Goal: Answer question/provide support

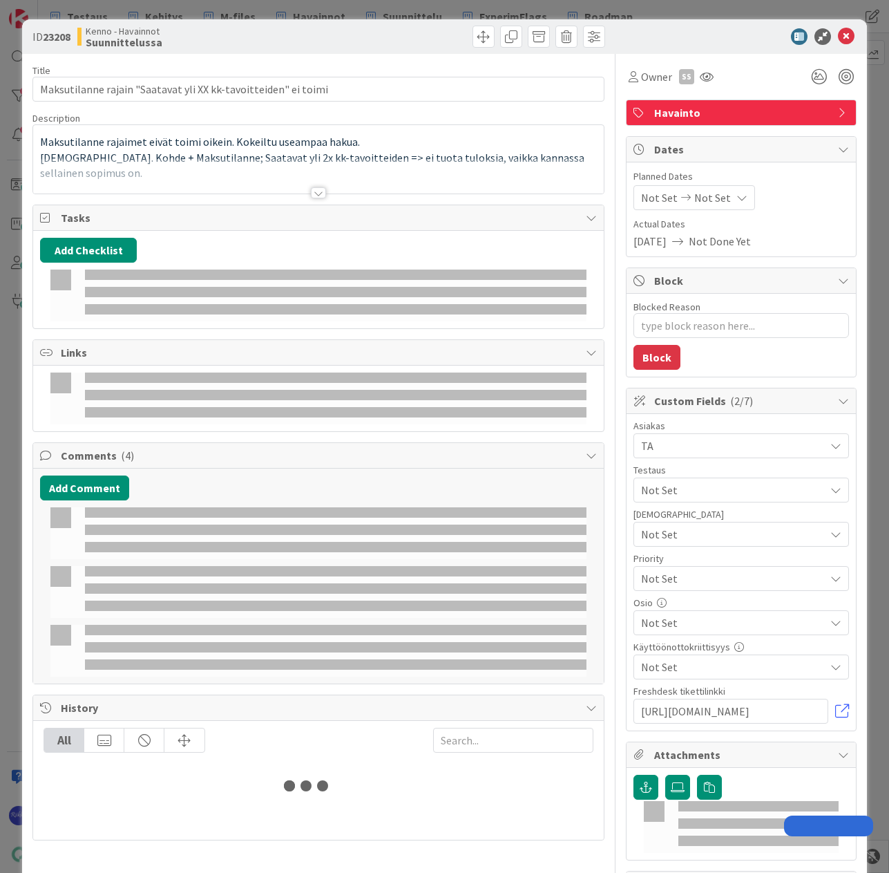
type input "huoltaja"
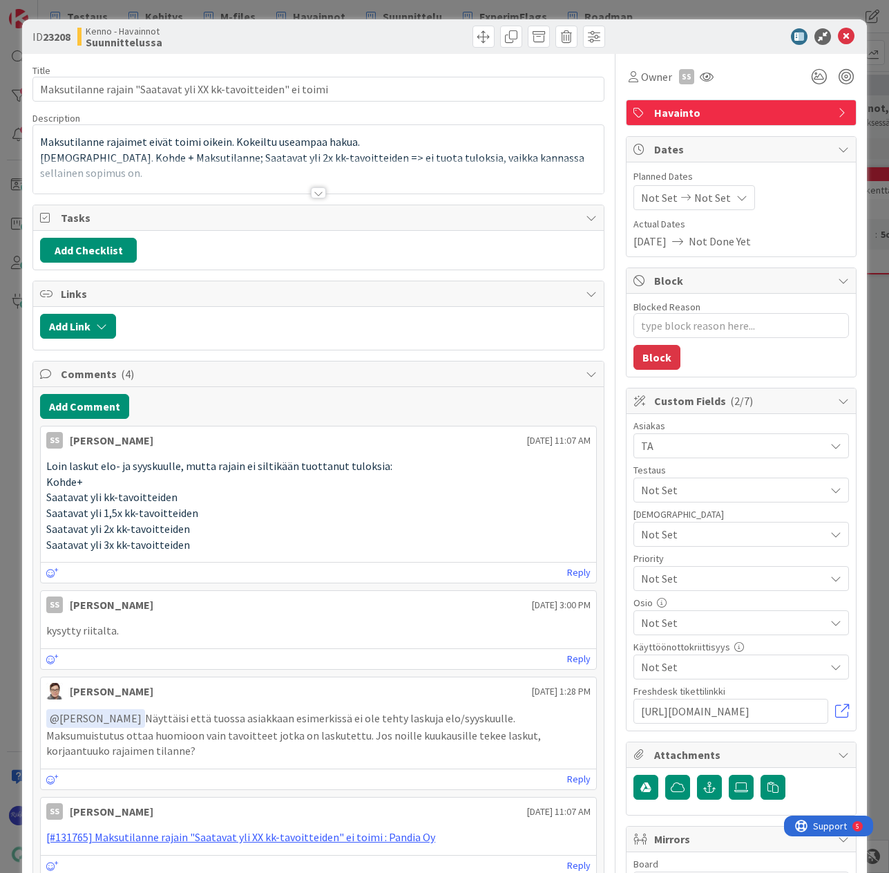
click at [315, 191] on div at bounding box center [318, 192] width 15 height 11
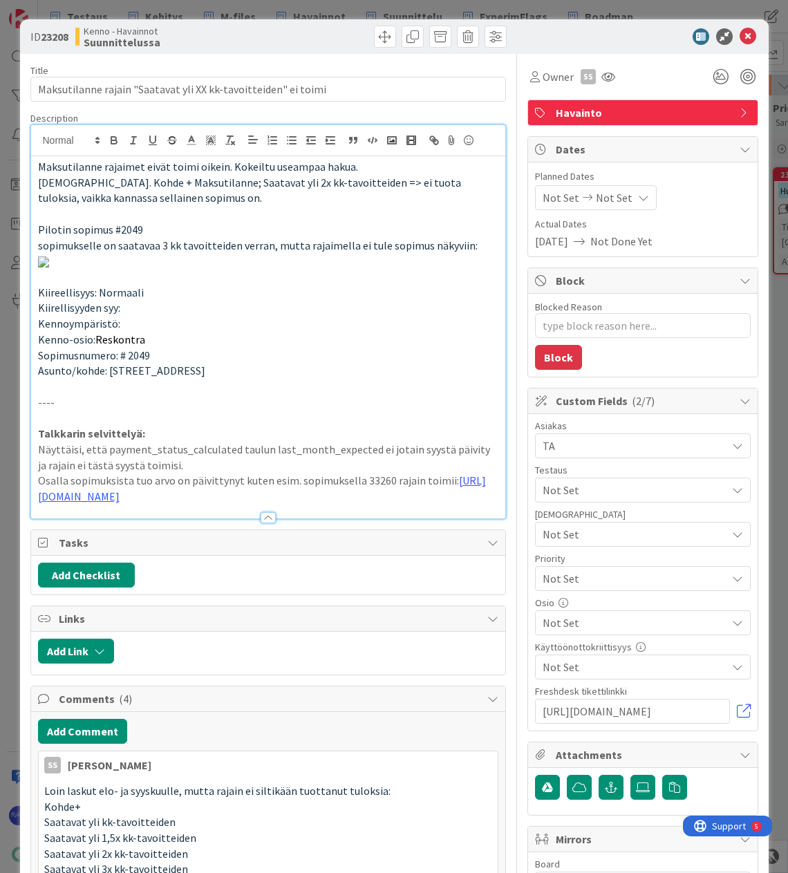
type textarea "x"
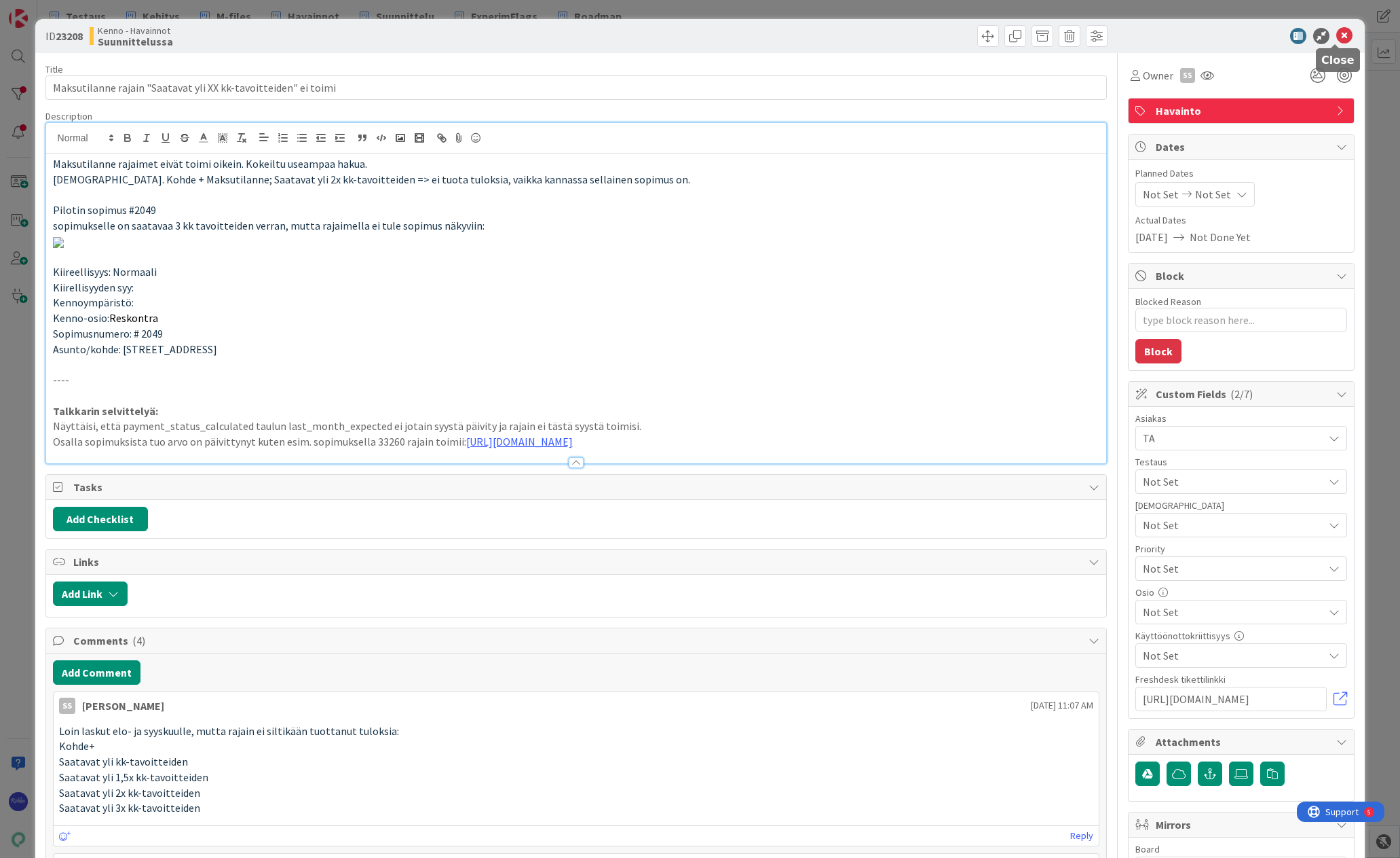
click at [872, 35] on icon at bounding box center [1344, 35] width 17 height 17
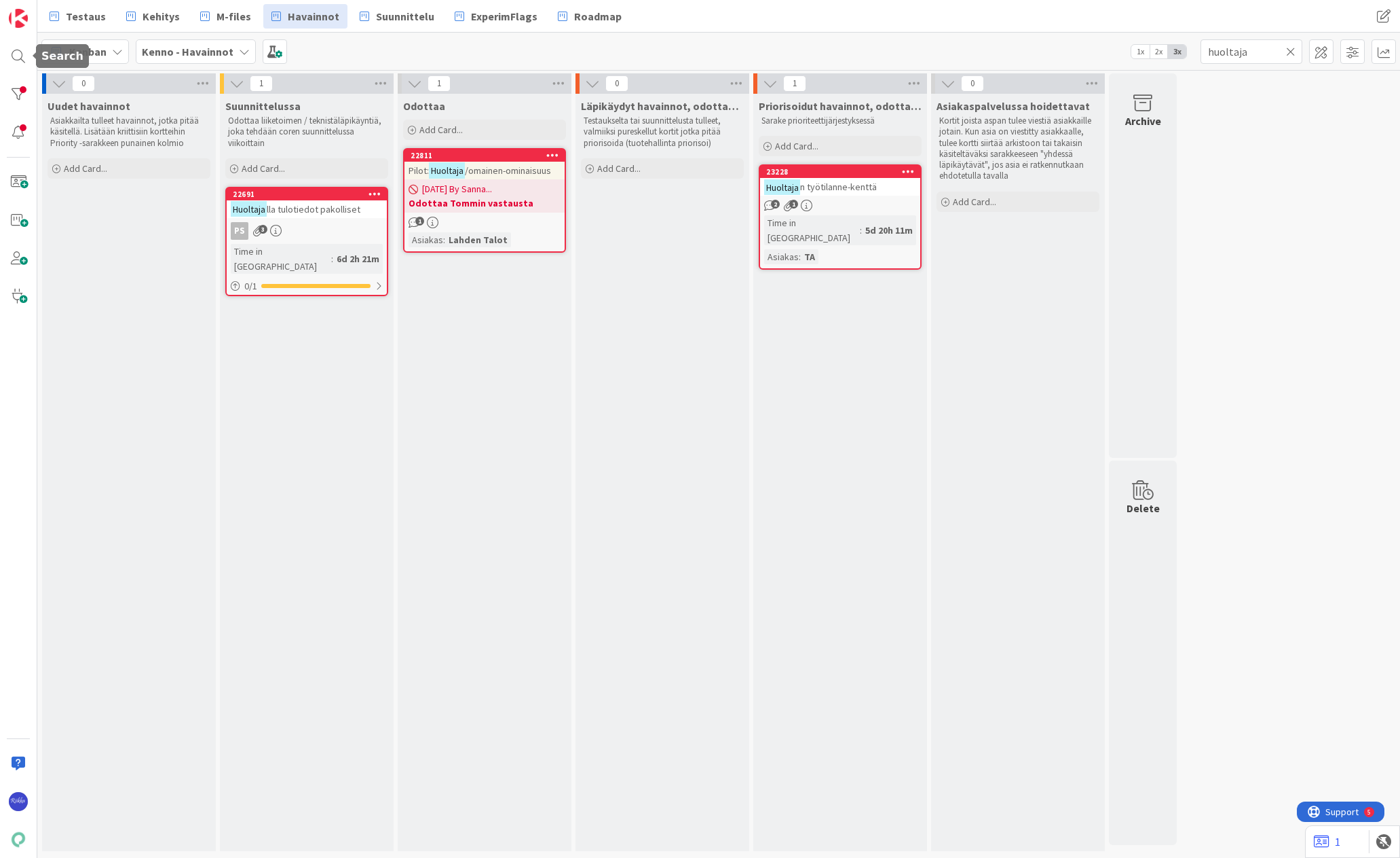
click at [15, 56] on div at bounding box center [19, 57] width 28 height 28
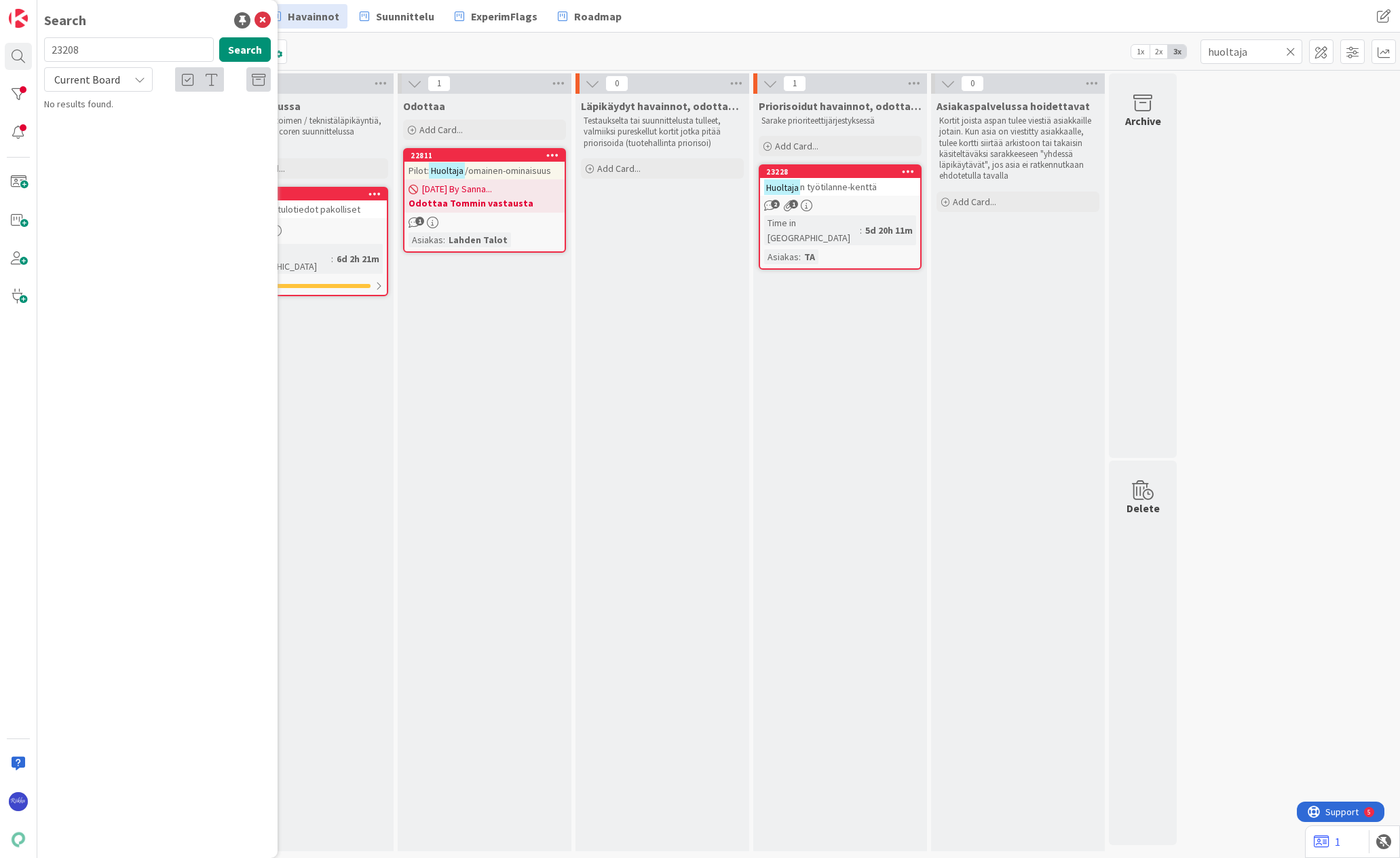
type input "23208"
click at [193, 127] on p "Maksutilanne rajain "Saatavat yli XX kk-tavoitteiden" ei toimi" at bounding box center [166, 127] width 207 height 29
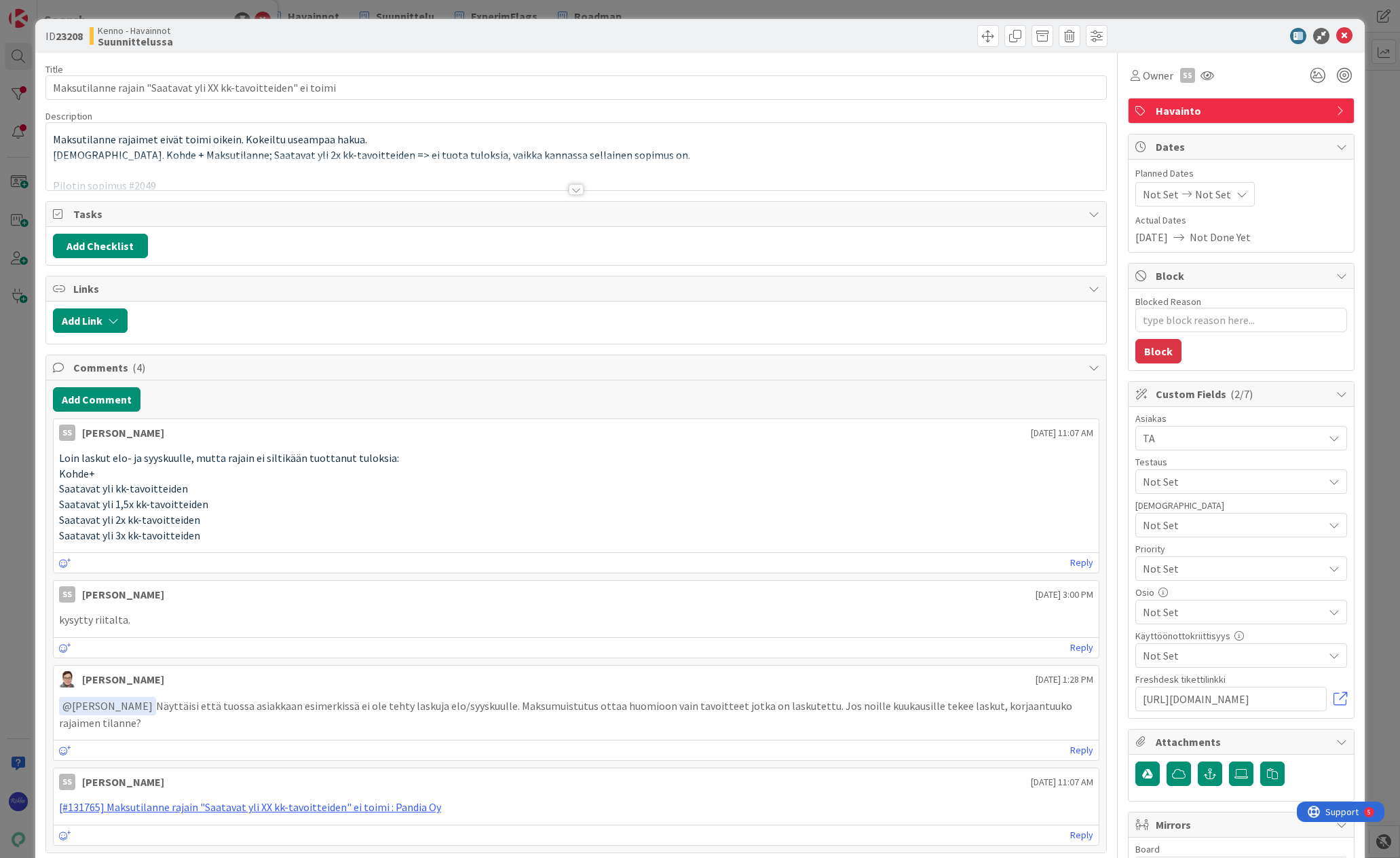
type textarea "x"
click at [572, 188] on div at bounding box center [576, 189] width 15 height 11
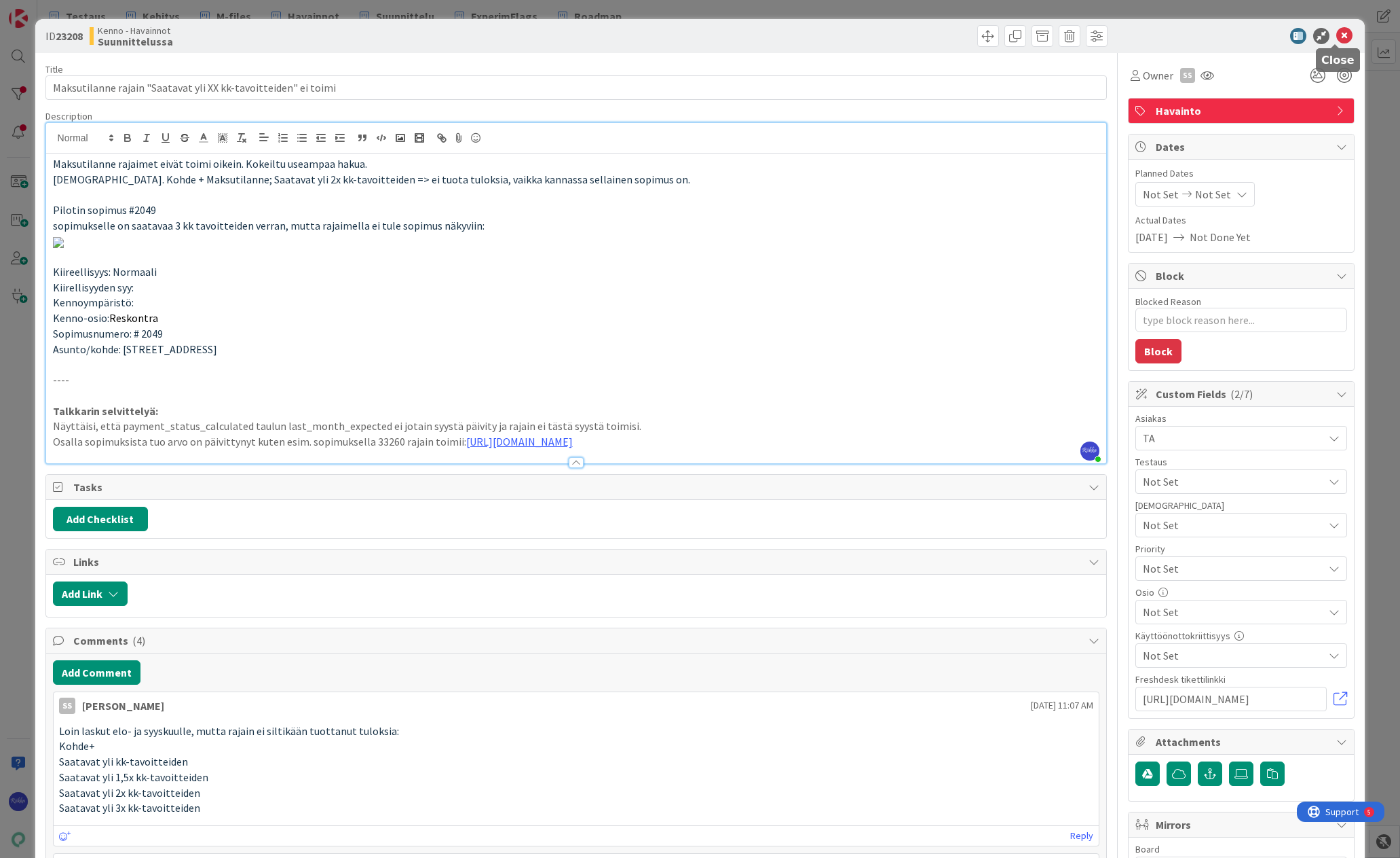
click at [872, 35] on icon at bounding box center [1344, 35] width 17 height 17
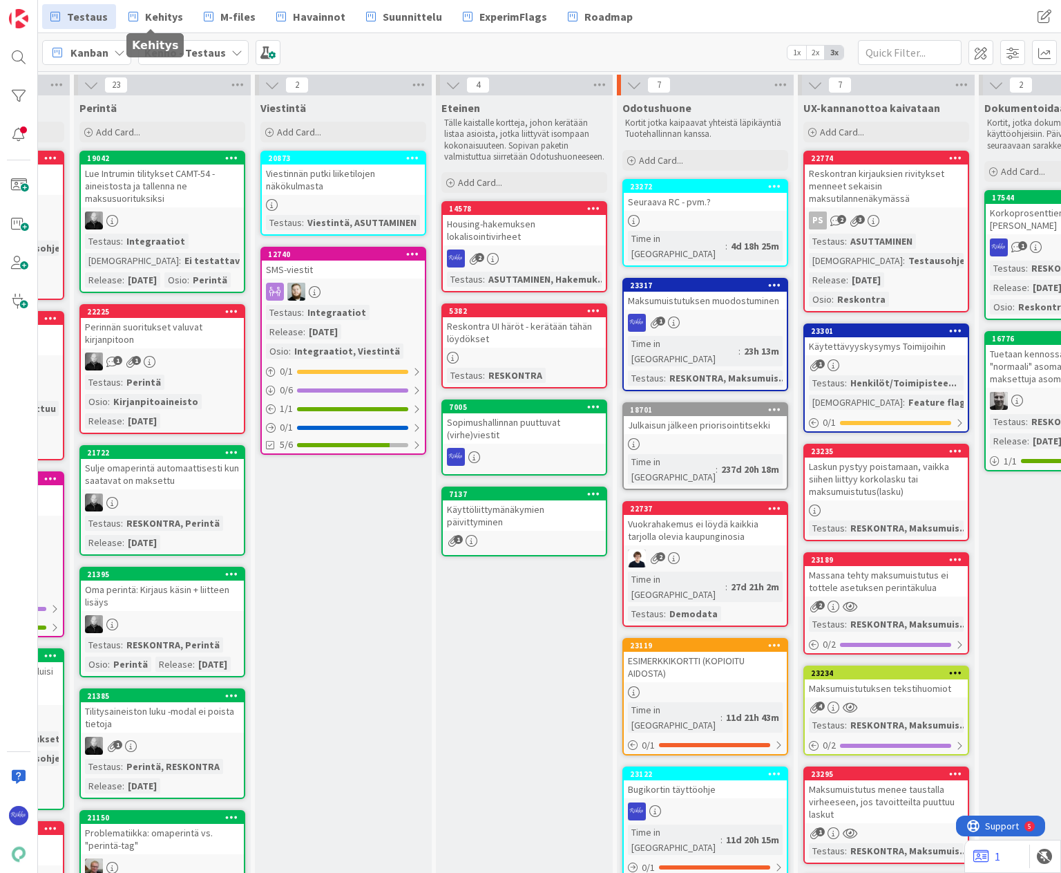
click at [164, 19] on span "Kehitys" at bounding box center [164, 16] width 38 height 17
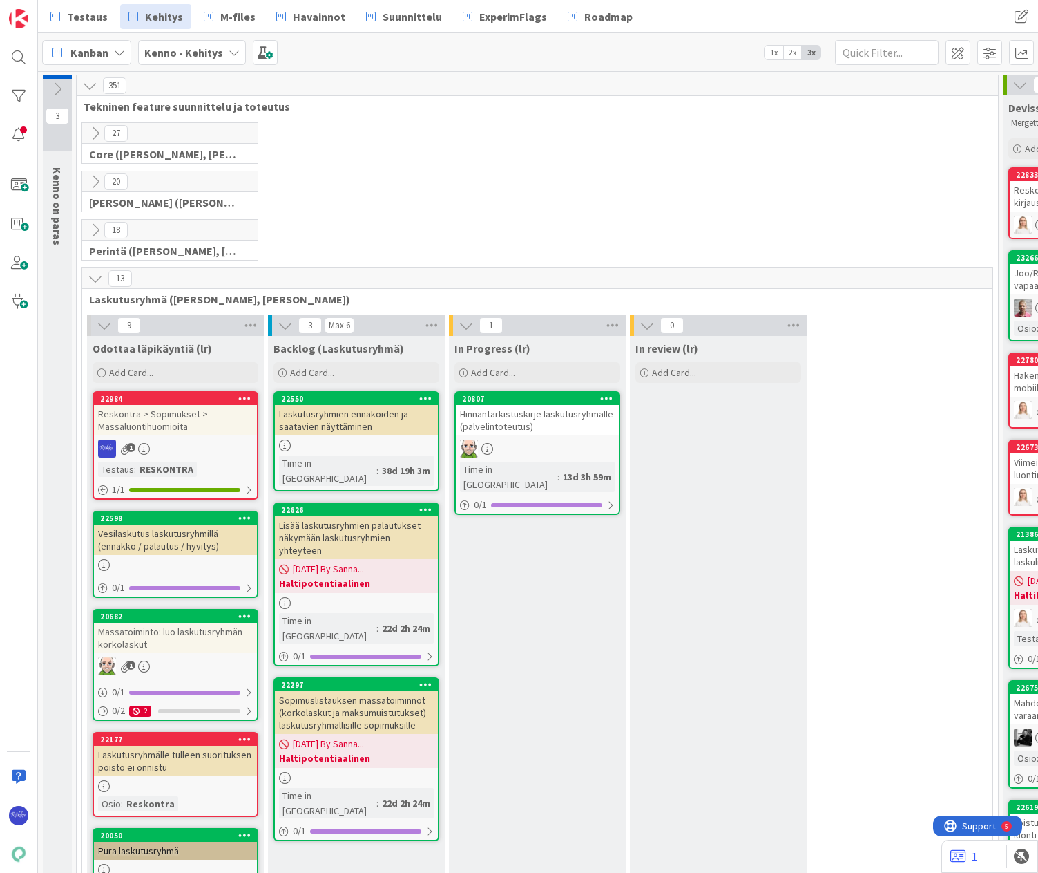
click at [97, 131] on icon at bounding box center [95, 133] width 15 height 15
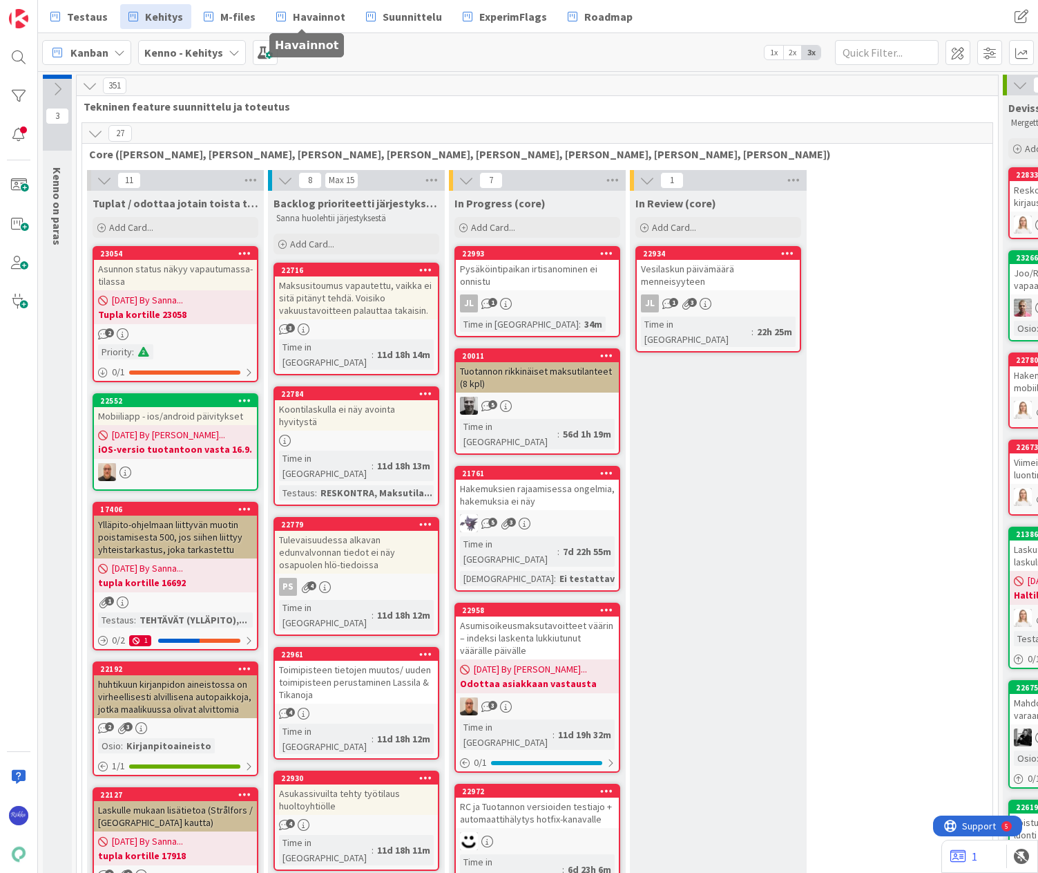
click at [314, 19] on span "Havainnot" at bounding box center [319, 16] width 53 height 17
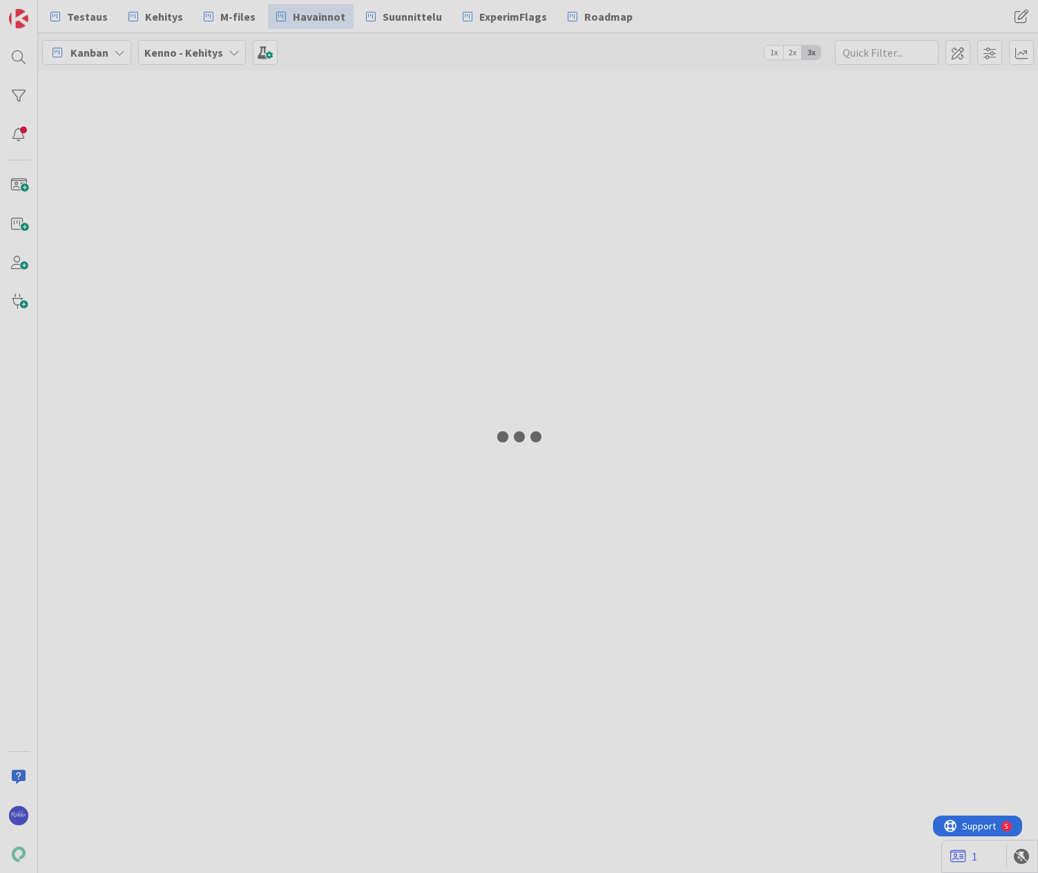
type input "huoltaja"
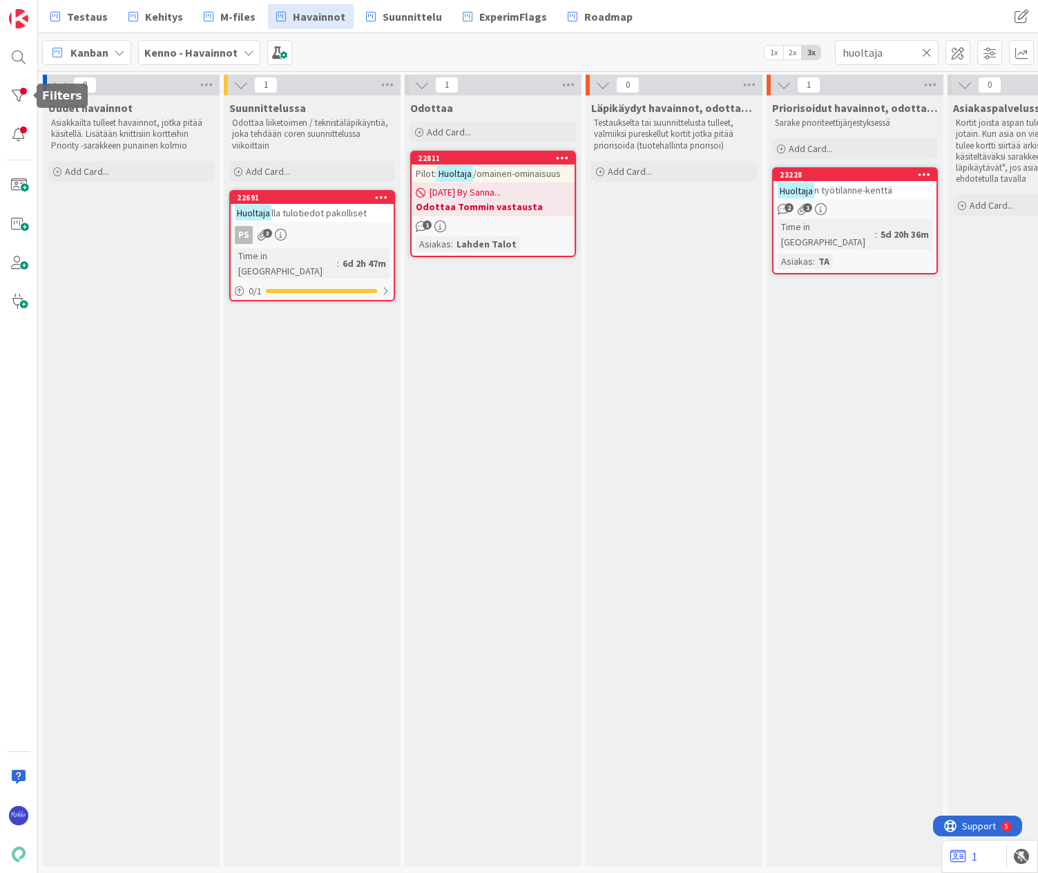
click at [26, 93] on div at bounding box center [19, 96] width 28 height 28
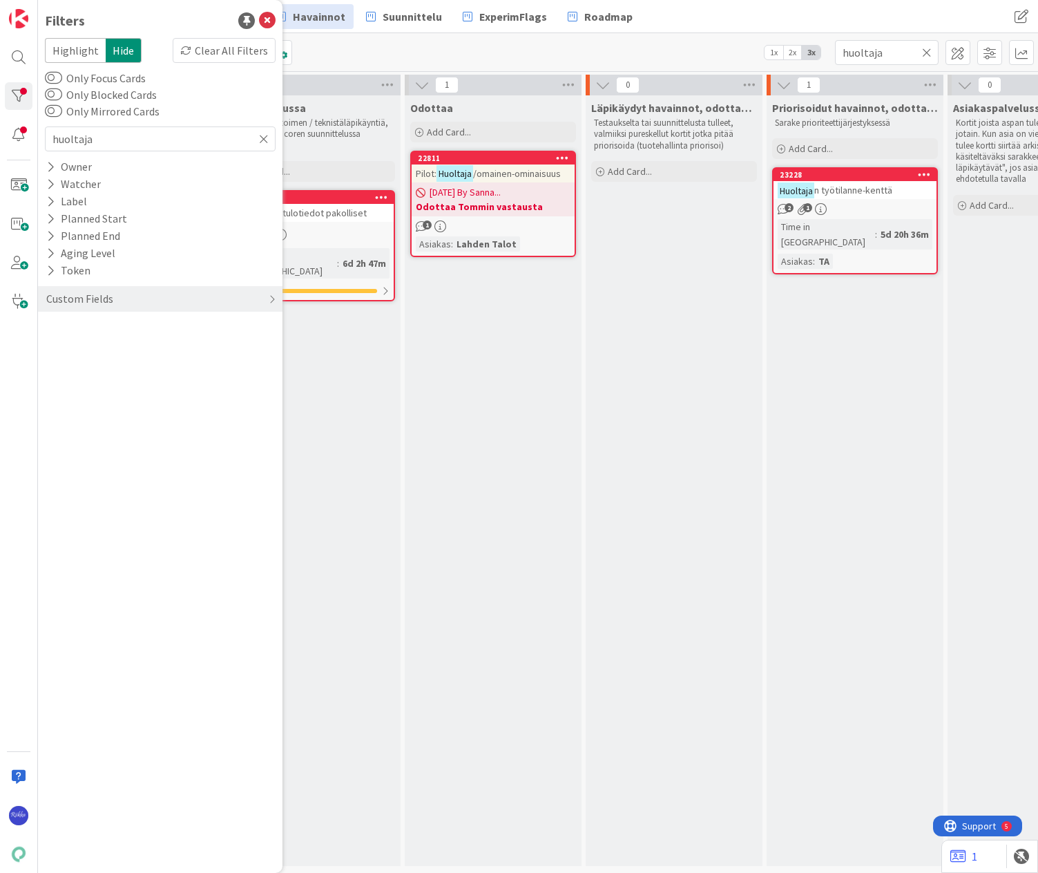
click at [204, 52] on div "Clear All Filters" at bounding box center [224, 50] width 103 height 25
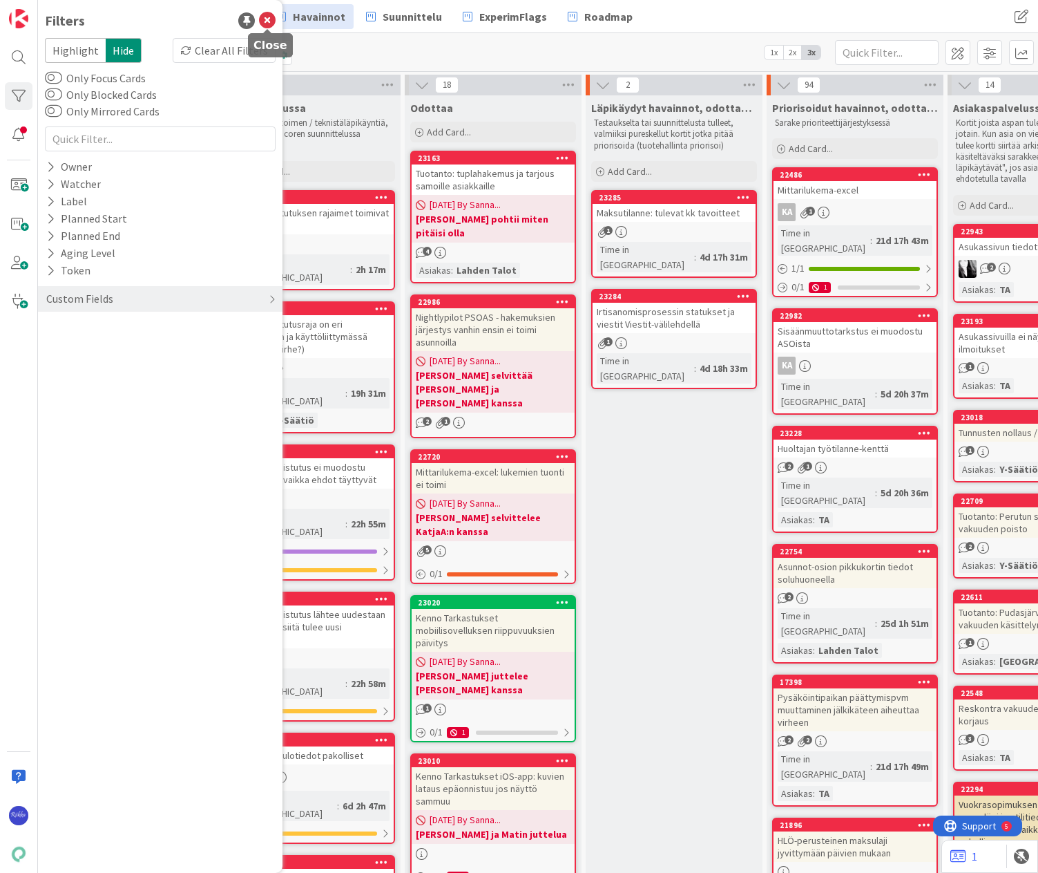
click at [272, 24] on icon at bounding box center [267, 20] width 17 height 17
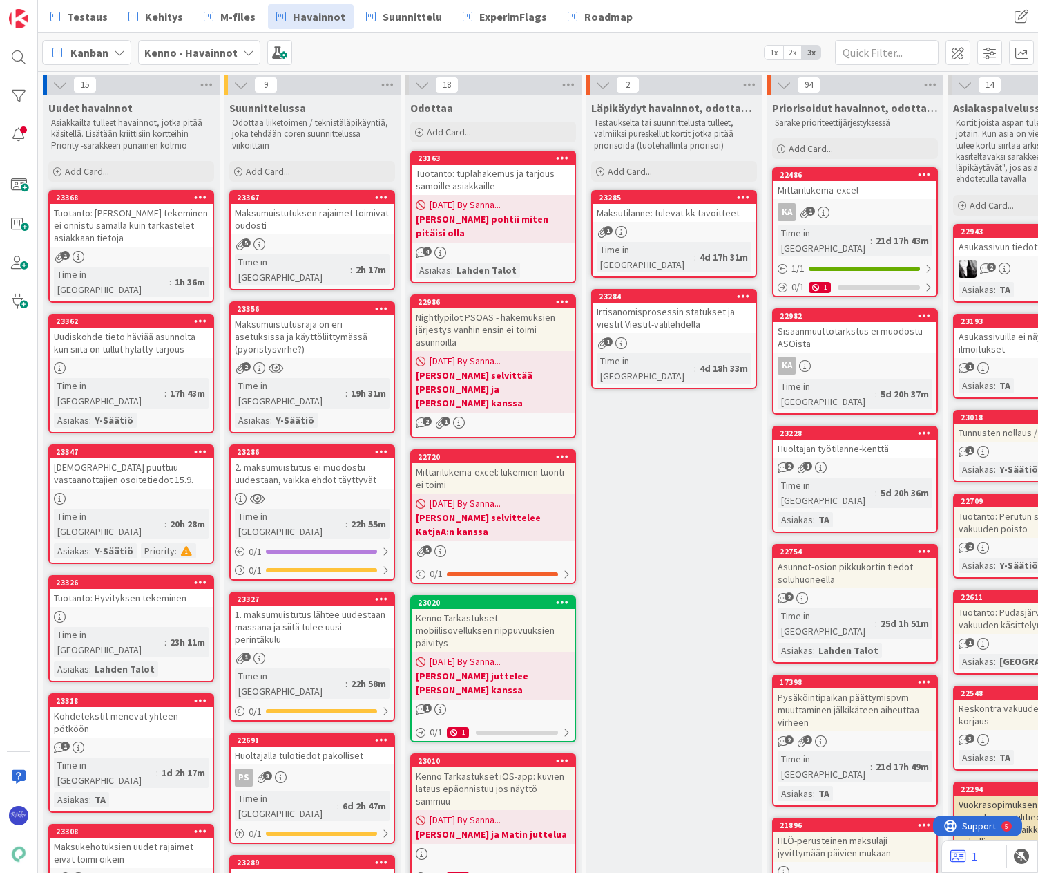
click at [321, 220] on div "Maksumuistutuksen rajaimet toimivat oudosti" at bounding box center [312, 219] width 163 height 30
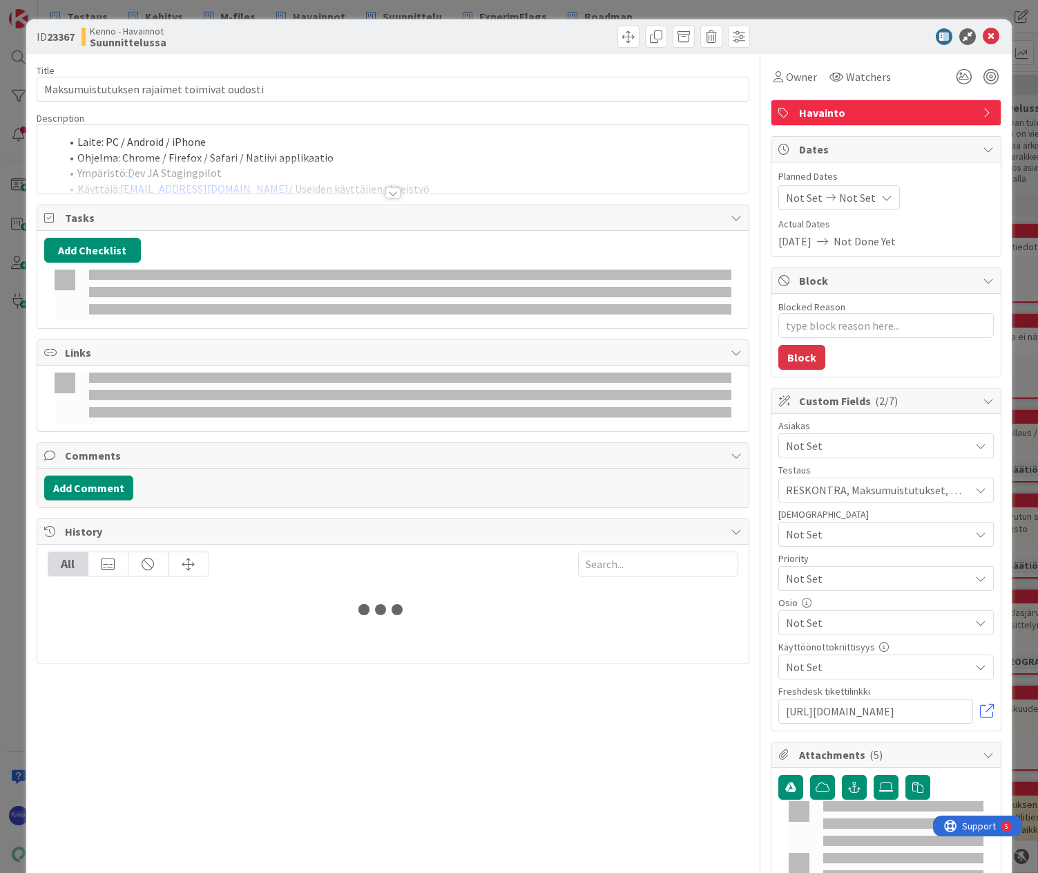
type textarea "x"
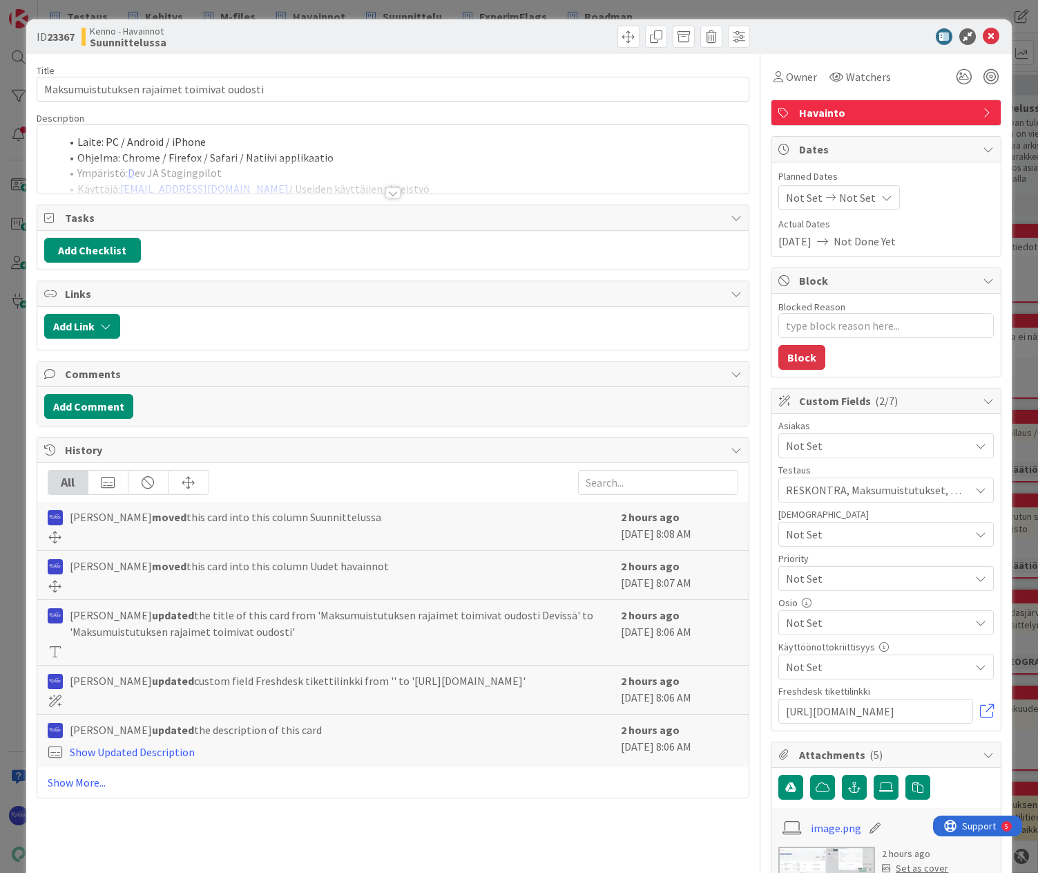
click at [387, 190] on div at bounding box center [393, 192] width 15 height 11
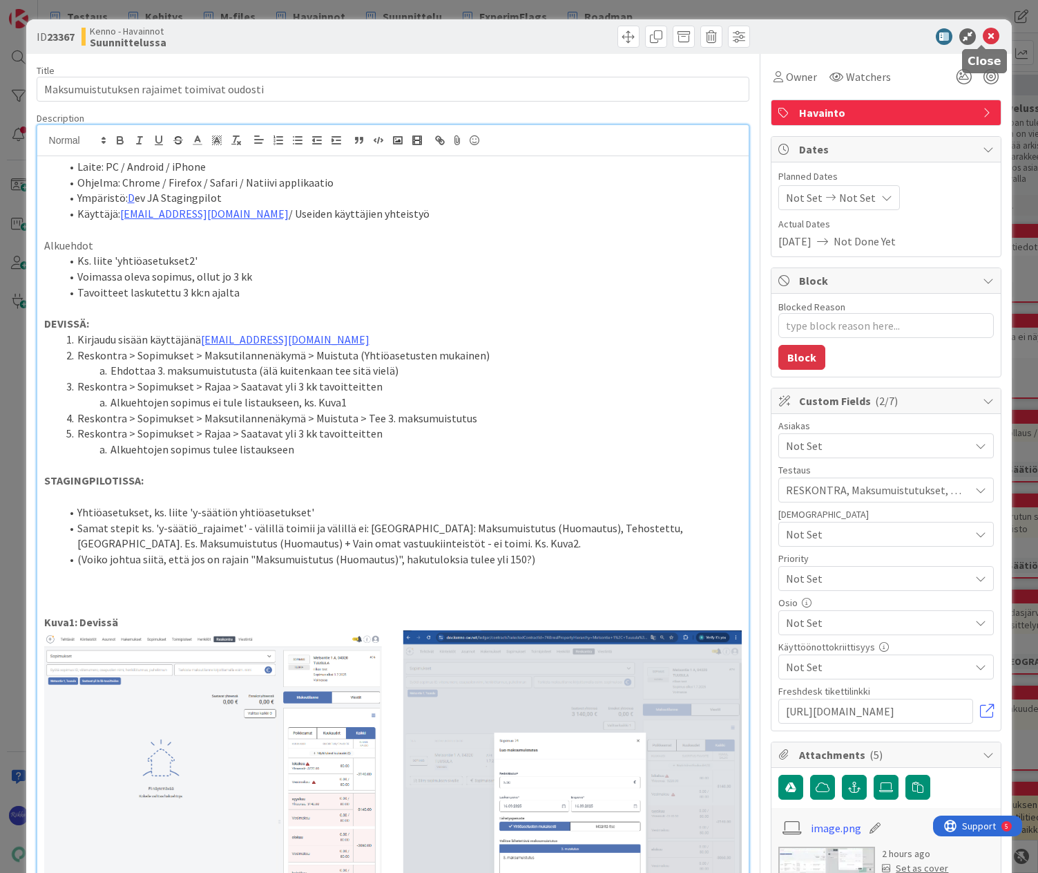
click at [983, 39] on icon at bounding box center [991, 36] width 17 height 17
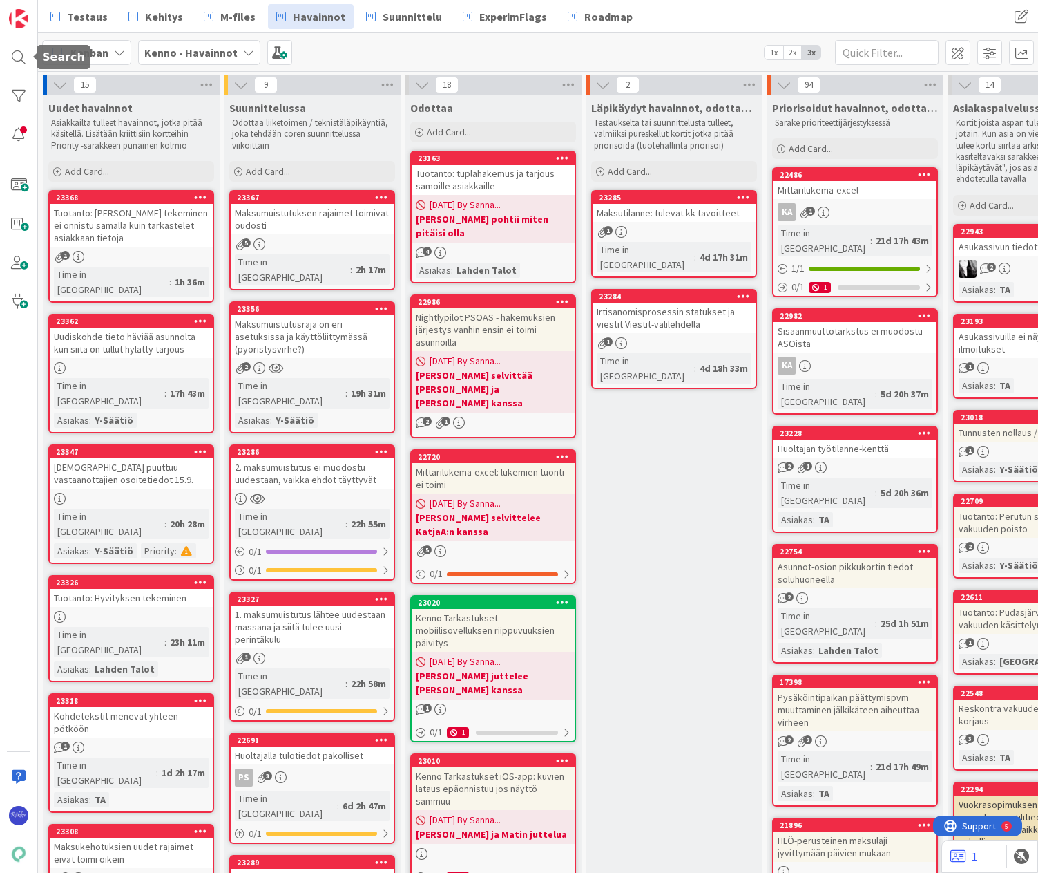
click at [17, 57] on div at bounding box center [19, 58] width 28 height 28
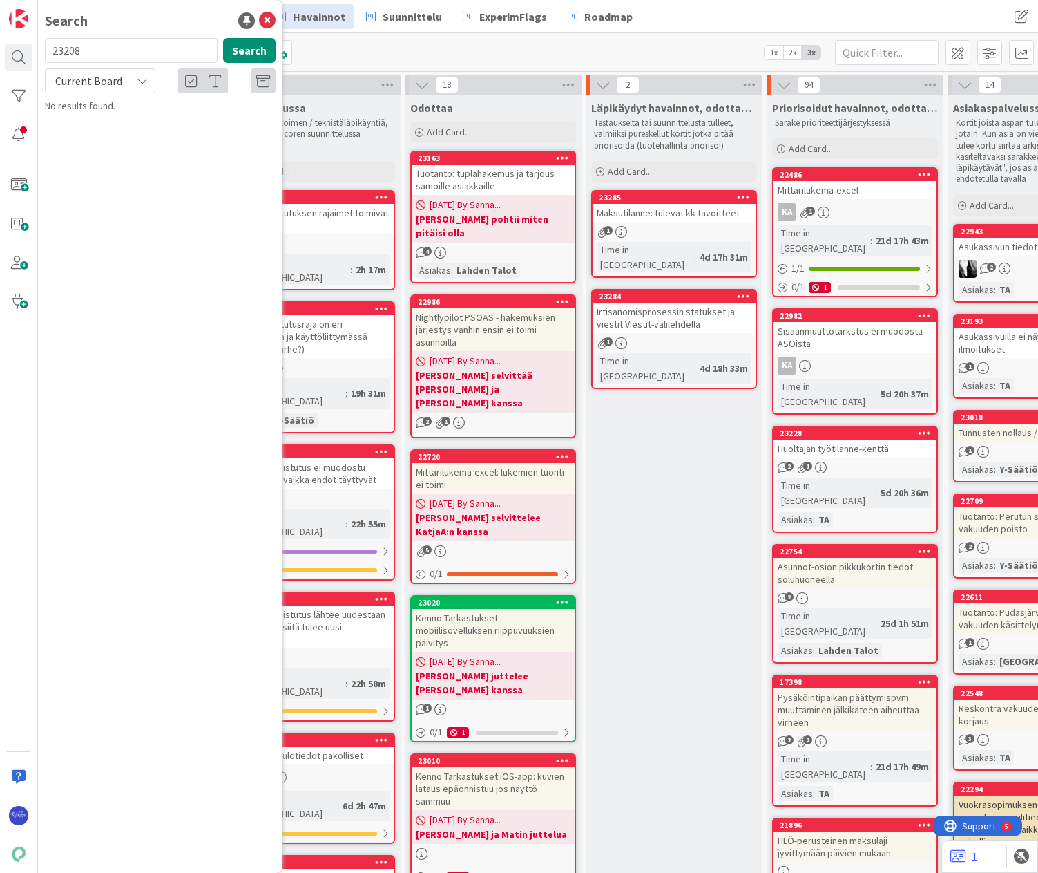
type input "23208"
click at [156, 129] on p "Maksutilanne rajain "Saatavat yli XX kk-tavoitteiden" ei toimi" at bounding box center [169, 129] width 211 height 29
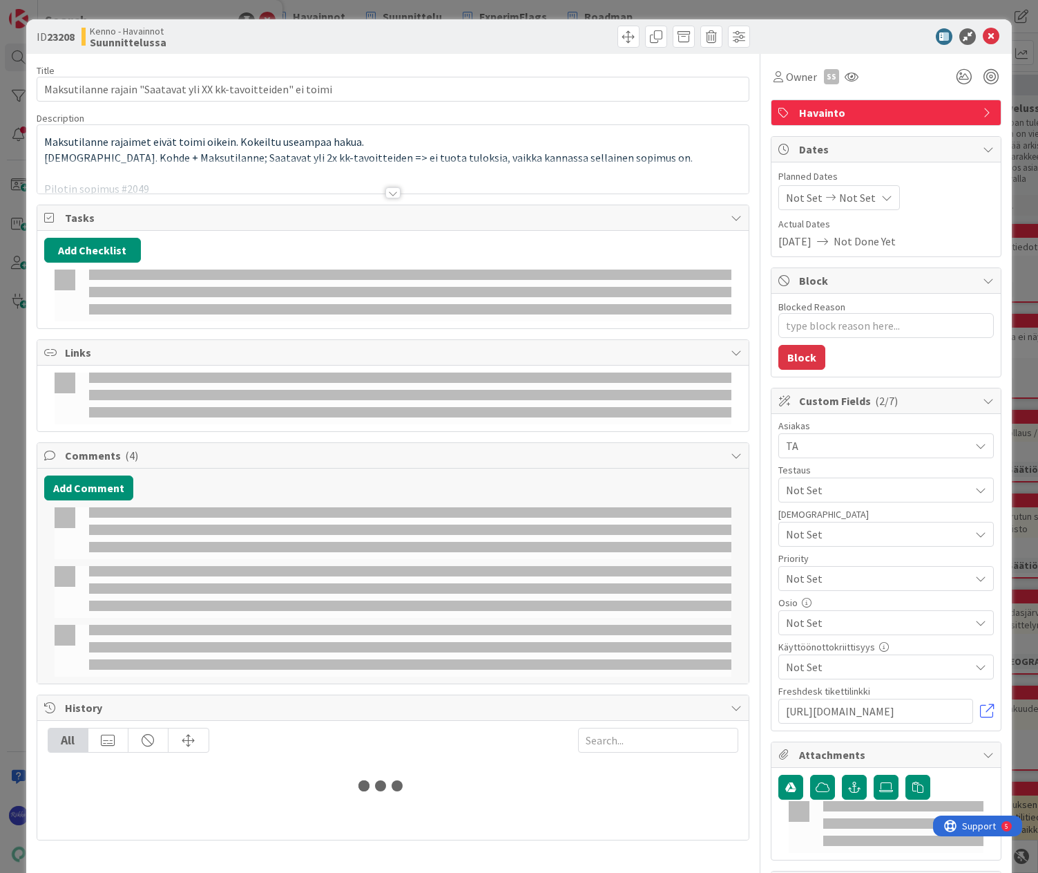
type textarea "x"
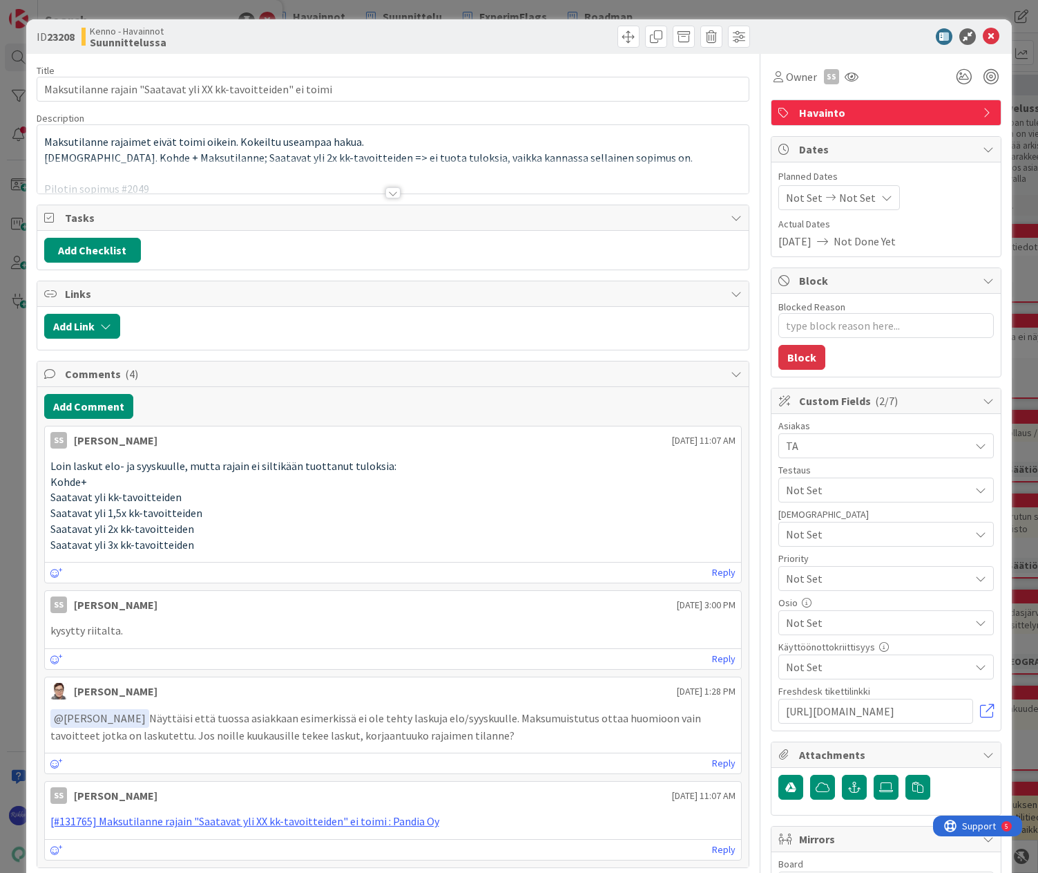
click at [388, 191] on div at bounding box center [393, 192] width 15 height 11
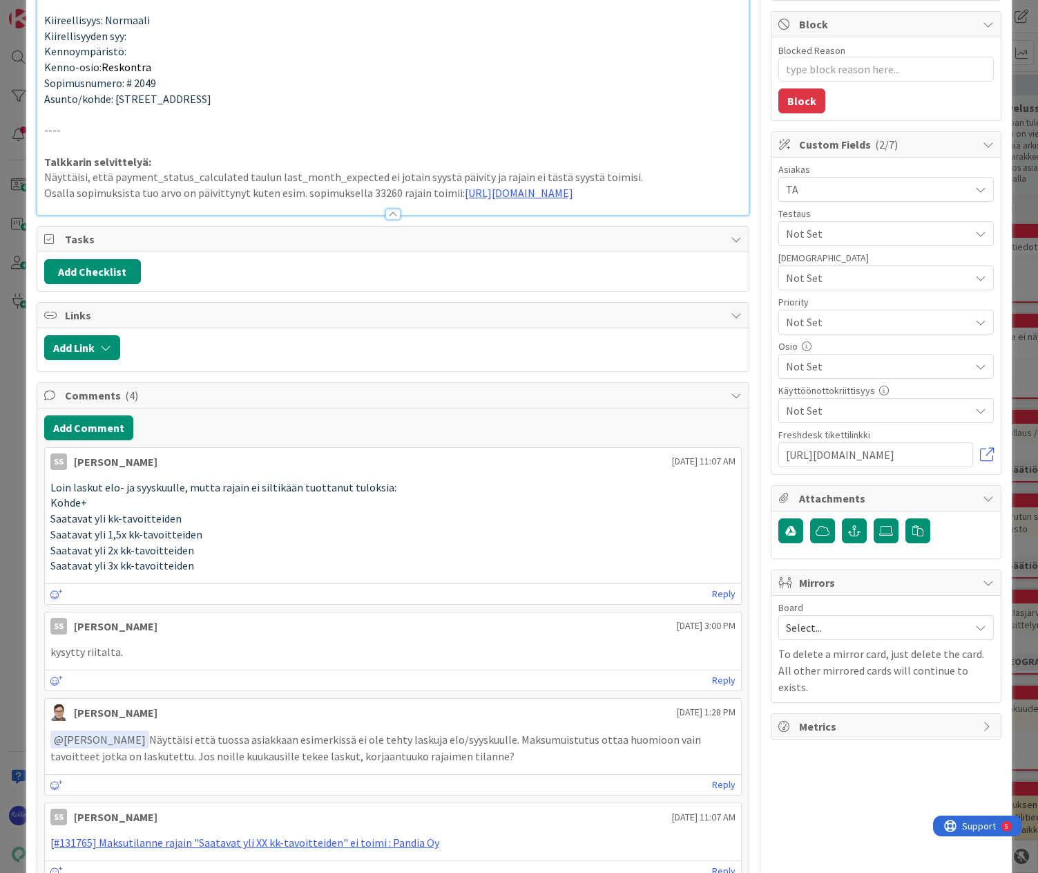
scroll to position [257, 0]
click at [502, 200] on p "Osalla sopimuksista tuo arvo on päivittynyt kuten esim. sopimuksella 33260 raja…" at bounding box center [393, 192] width 698 height 16
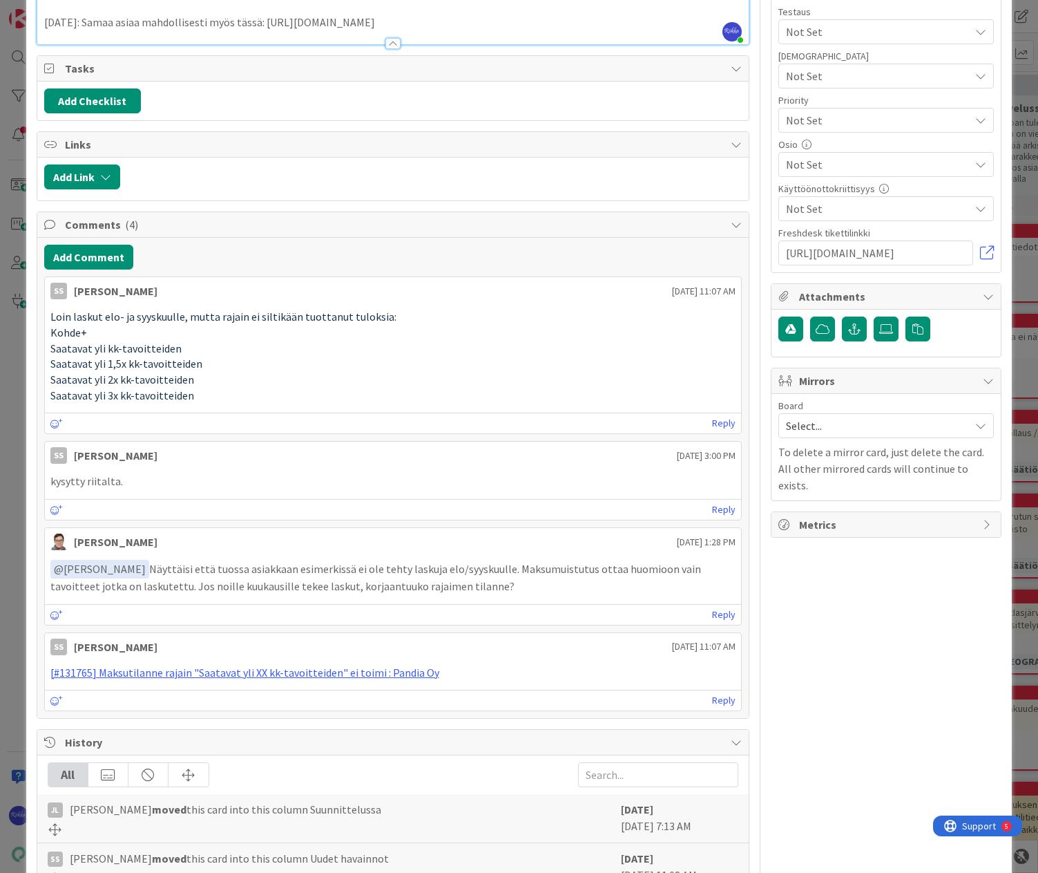
scroll to position [533, 0]
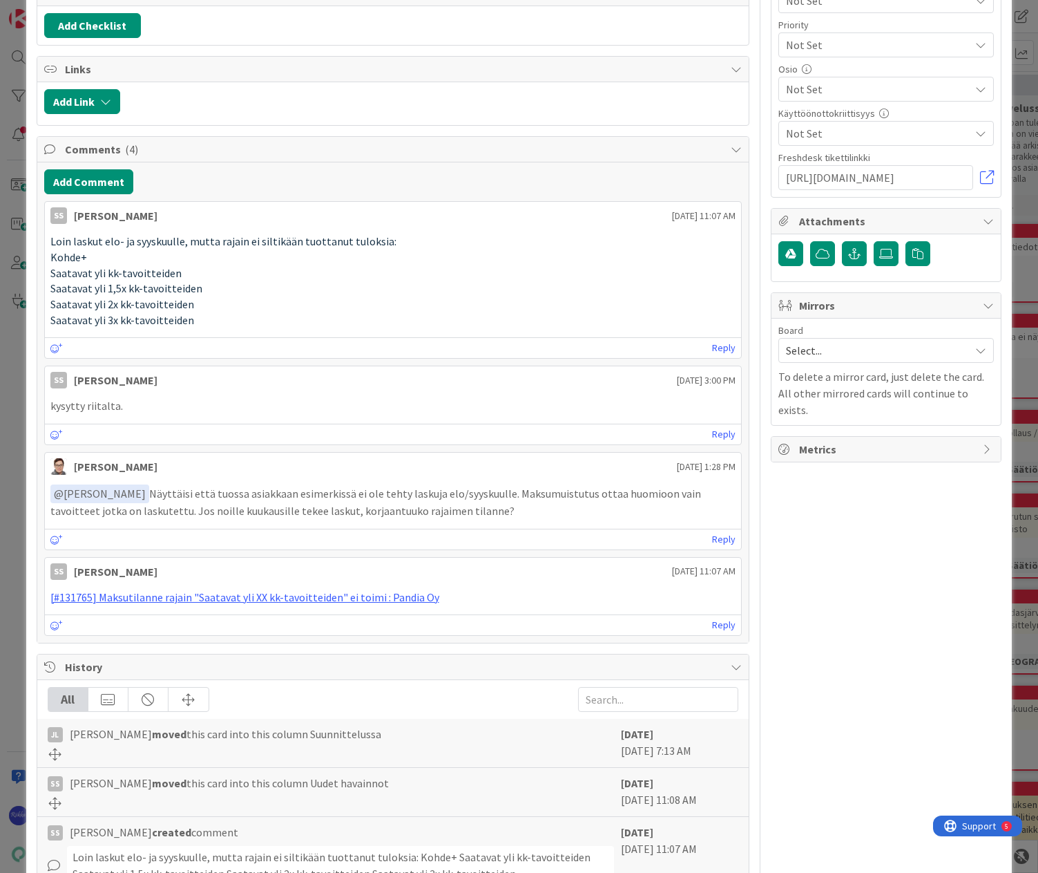
click at [100, 107] on icon "button" at bounding box center [105, 101] width 11 height 11
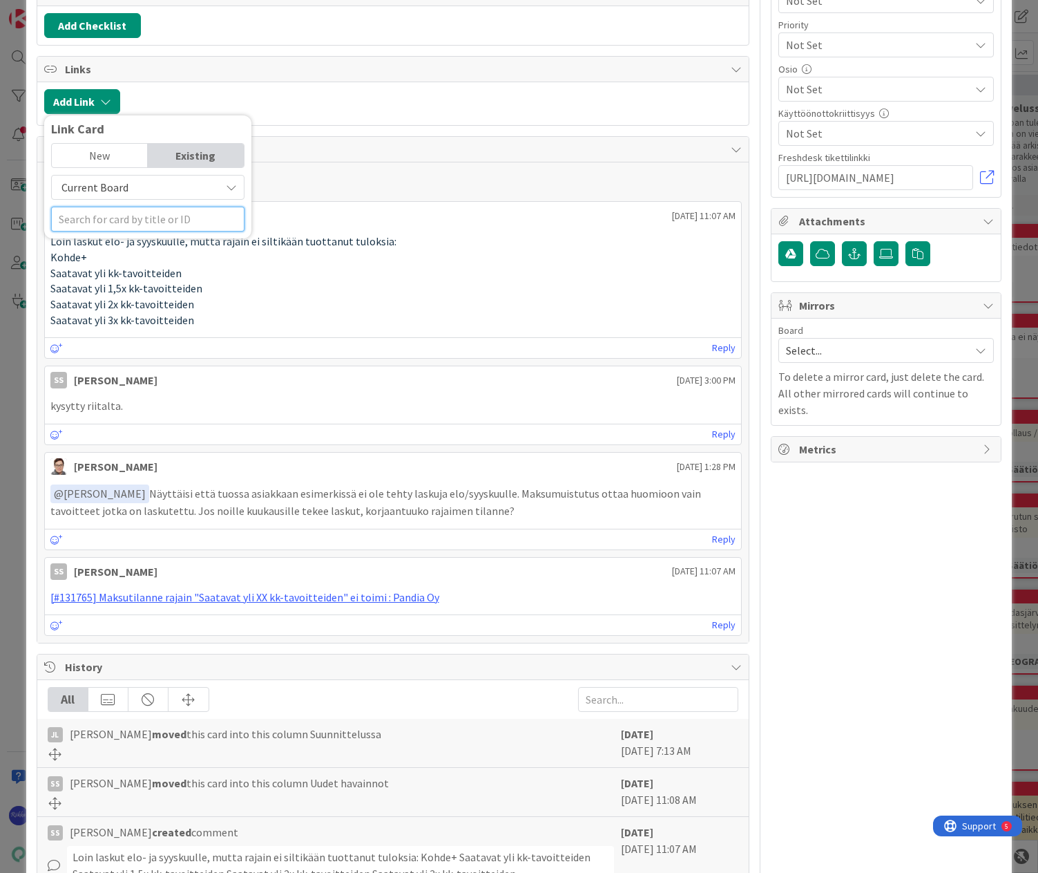
click at [130, 231] on input "text" at bounding box center [147, 219] width 193 height 25
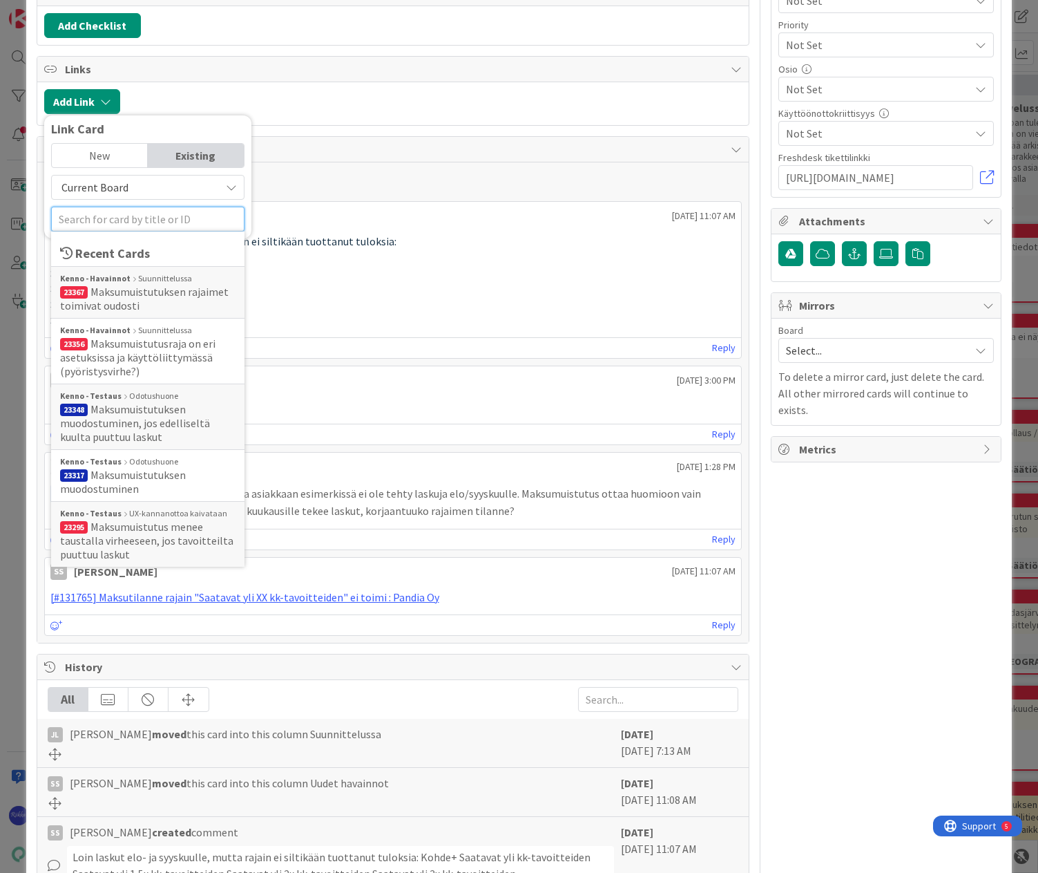
type textarea "x"
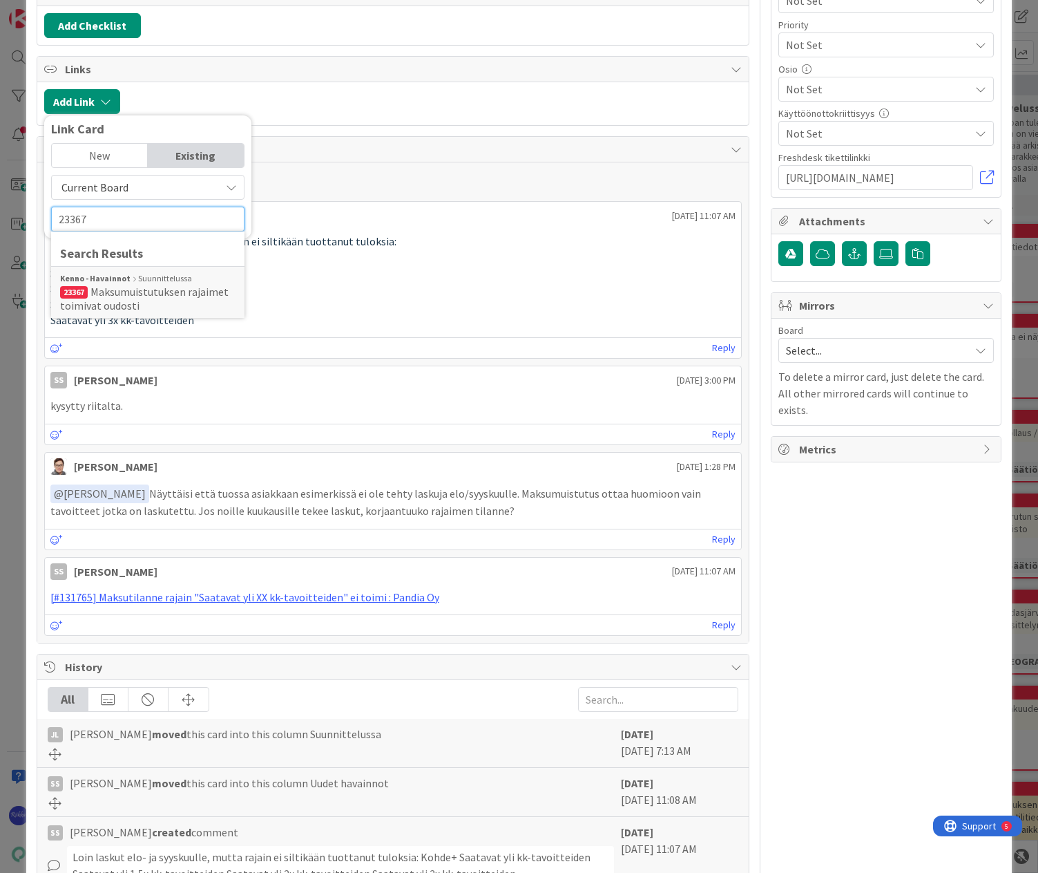
type input "23367"
click at [143, 312] on span "Maksumuistutuksen rajaimet toimivat oudosti" at bounding box center [144, 299] width 169 height 28
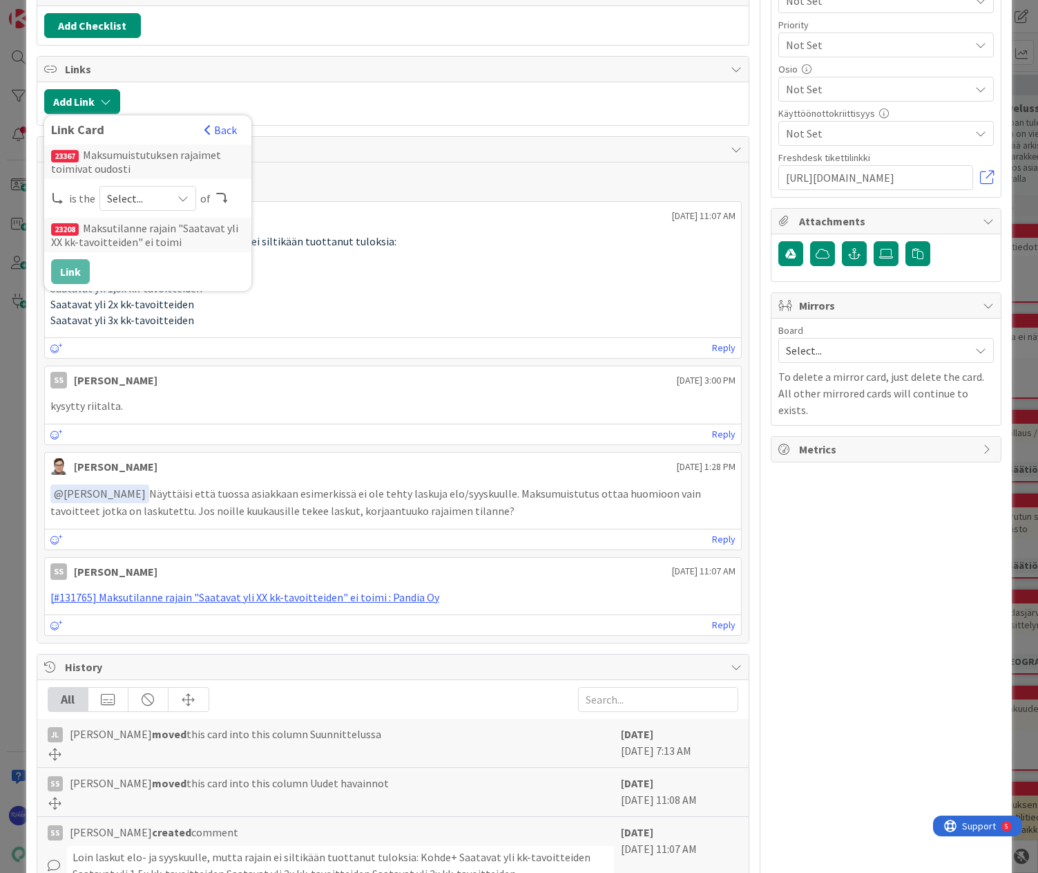
click at [160, 208] on span "Select..." at bounding box center [136, 198] width 58 height 19
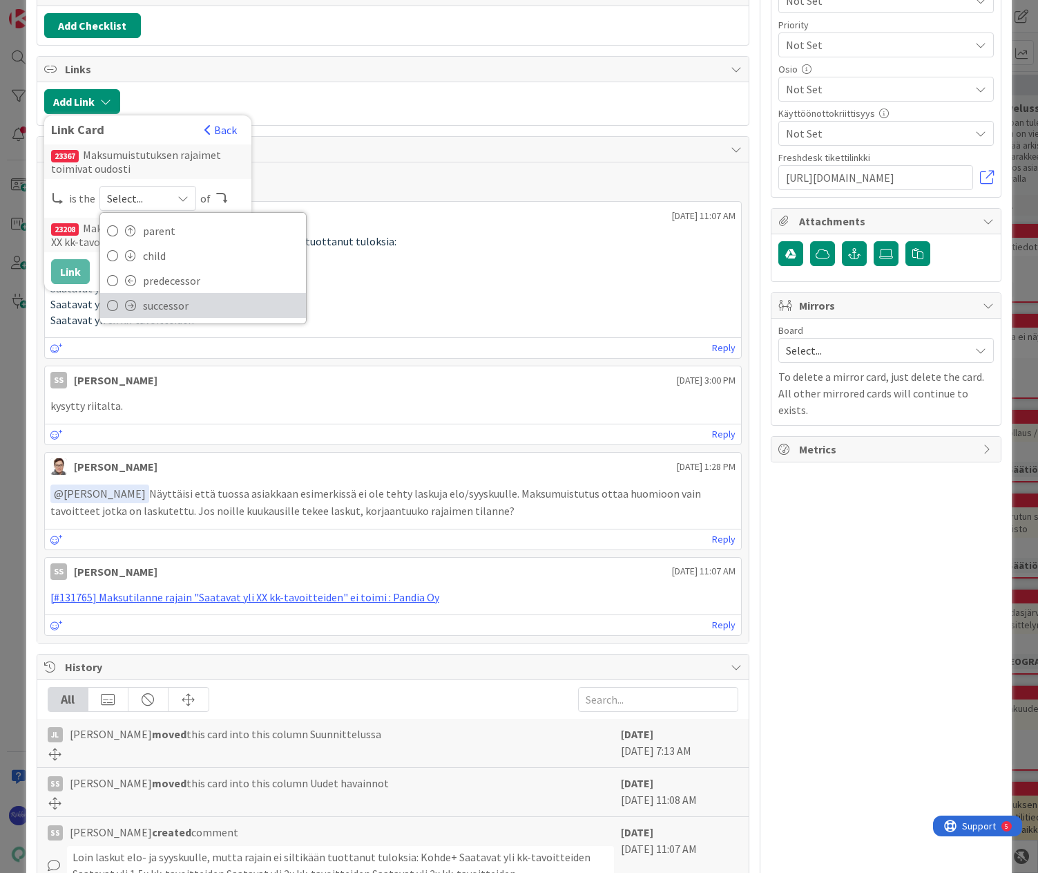
drag, startPoint x: 162, startPoint y: 610, endPoint x: 169, endPoint y: 607, distance: 7.7
click at [164, 316] on span "successor" at bounding box center [221, 305] width 156 height 21
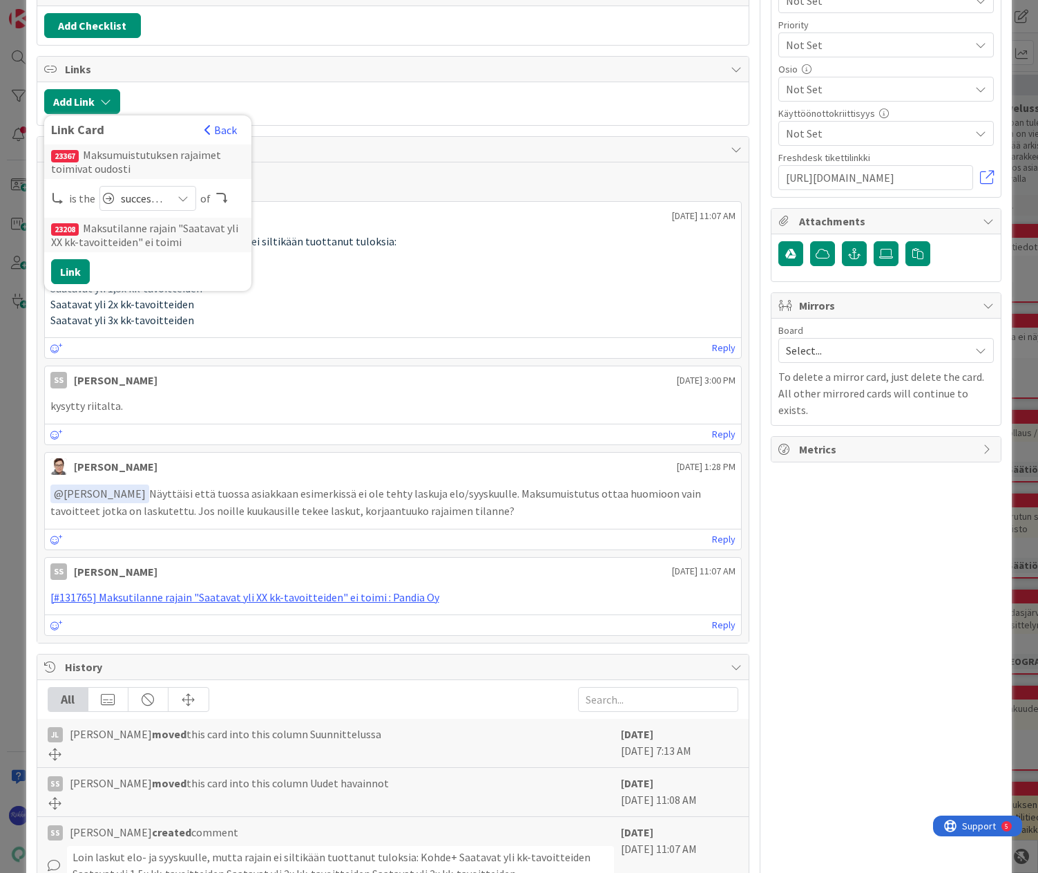
click at [422, 194] on div "Add Comment" at bounding box center [393, 181] width 698 height 25
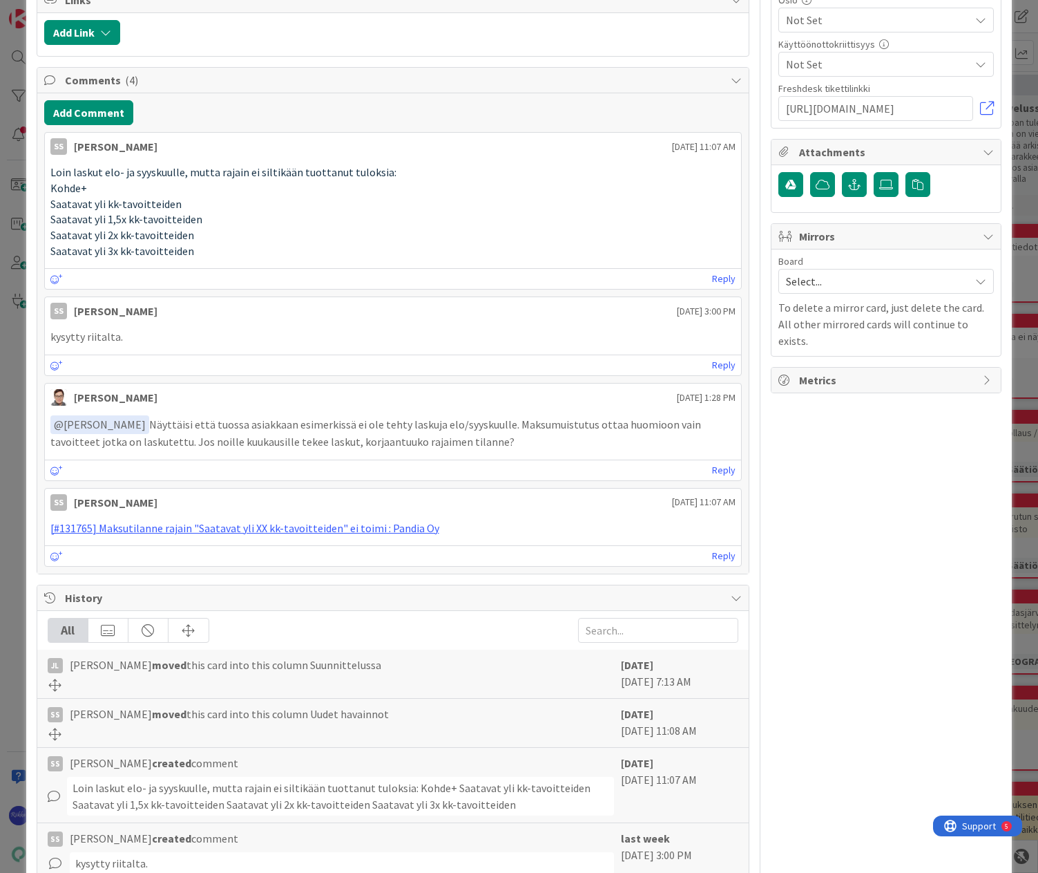
scroll to position [257, 0]
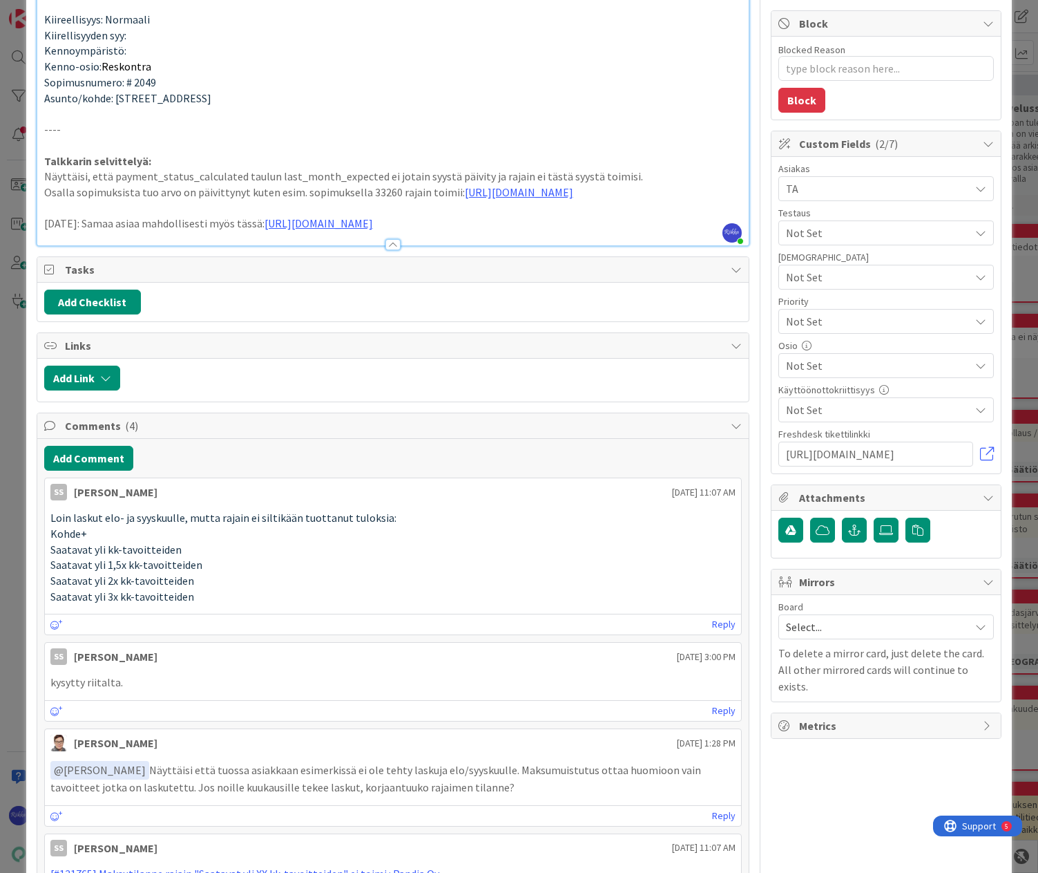
click at [97, 231] on p "16.09.2025: Samaa asiaa mahdollisesti myös tässä: https://kanbanzone.io/b/aO05u…" at bounding box center [393, 224] width 698 height 16
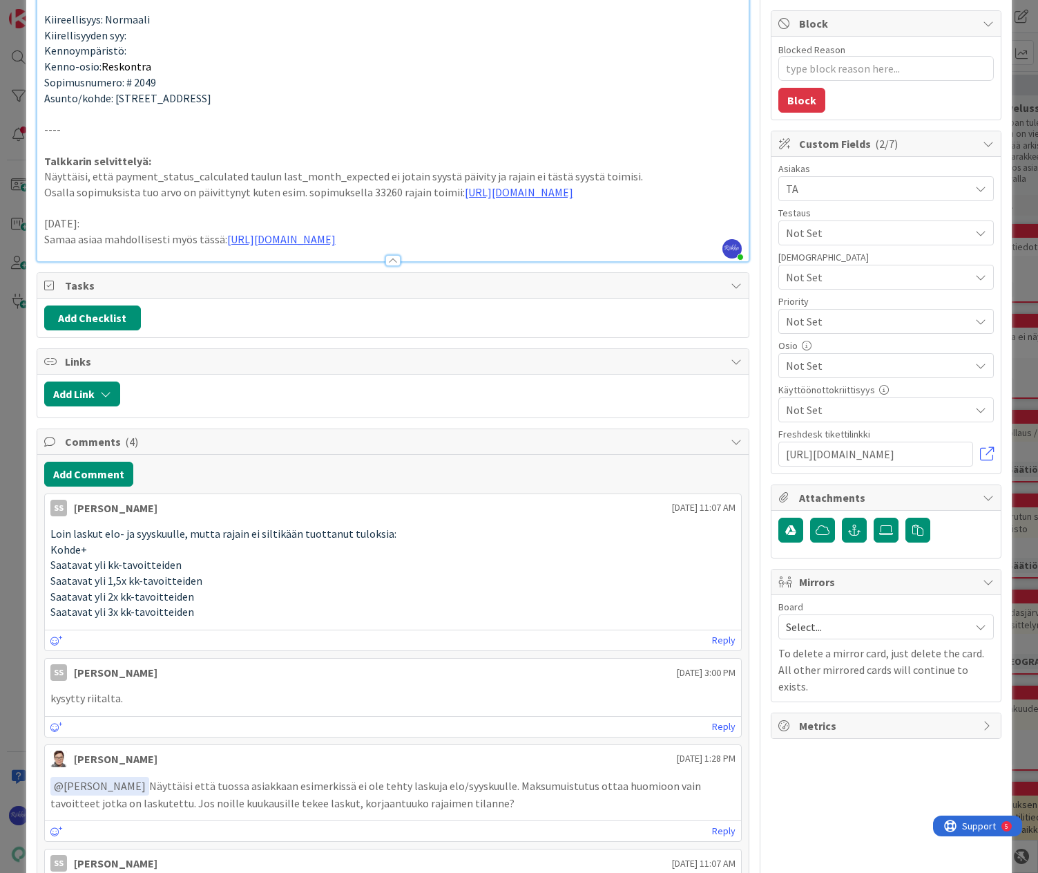
click at [115, 231] on p "16.09.2025:" at bounding box center [393, 224] width 698 height 16
click at [92, 231] on p "16.09.2025: En saanut toistettua kuvassa" at bounding box center [393, 224] width 698 height 16
click at [263, 231] on p "16.09.2025 RS: En saanut toistettua kuvassa" at bounding box center [393, 224] width 698 height 16
type textarea "x"
click at [664, 247] on p "Samaa asiaa mahdollisesti myös tässä: https://kanbanzone.io/b/aO05uNQk/c/23367-…" at bounding box center [393, 239] width 698 height 16
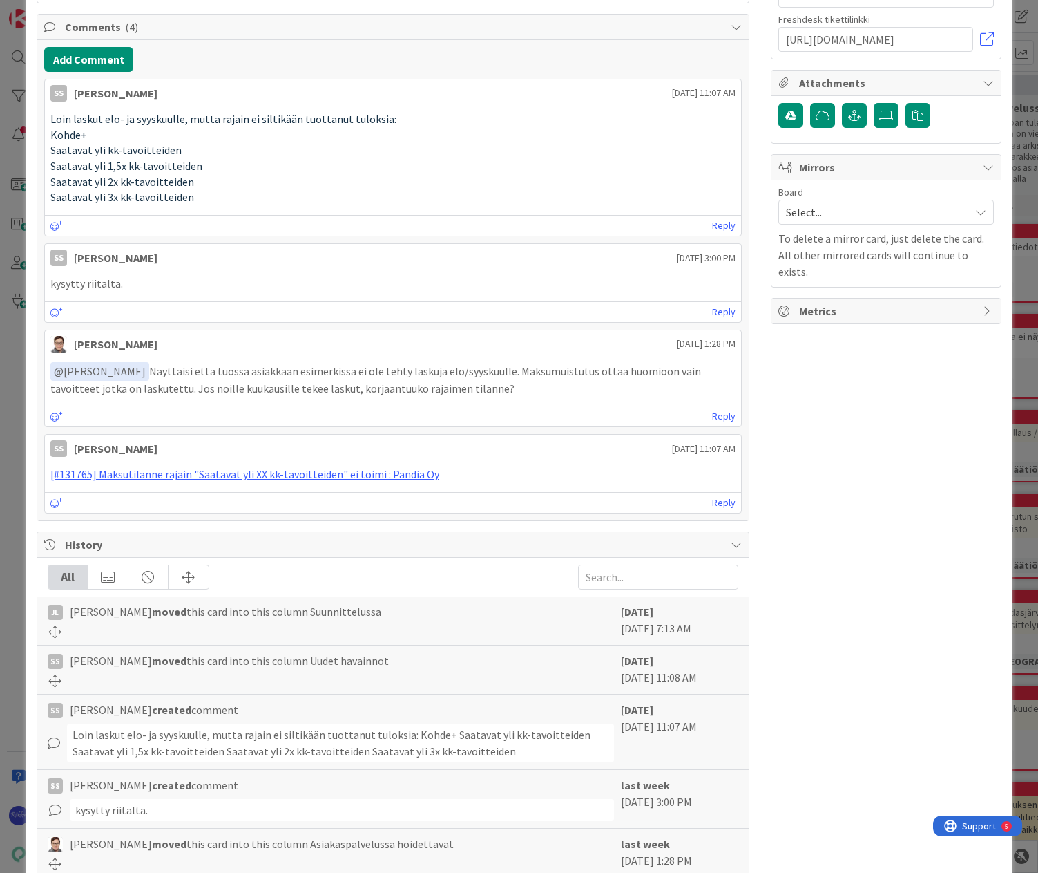
scroll to position [395, 0]
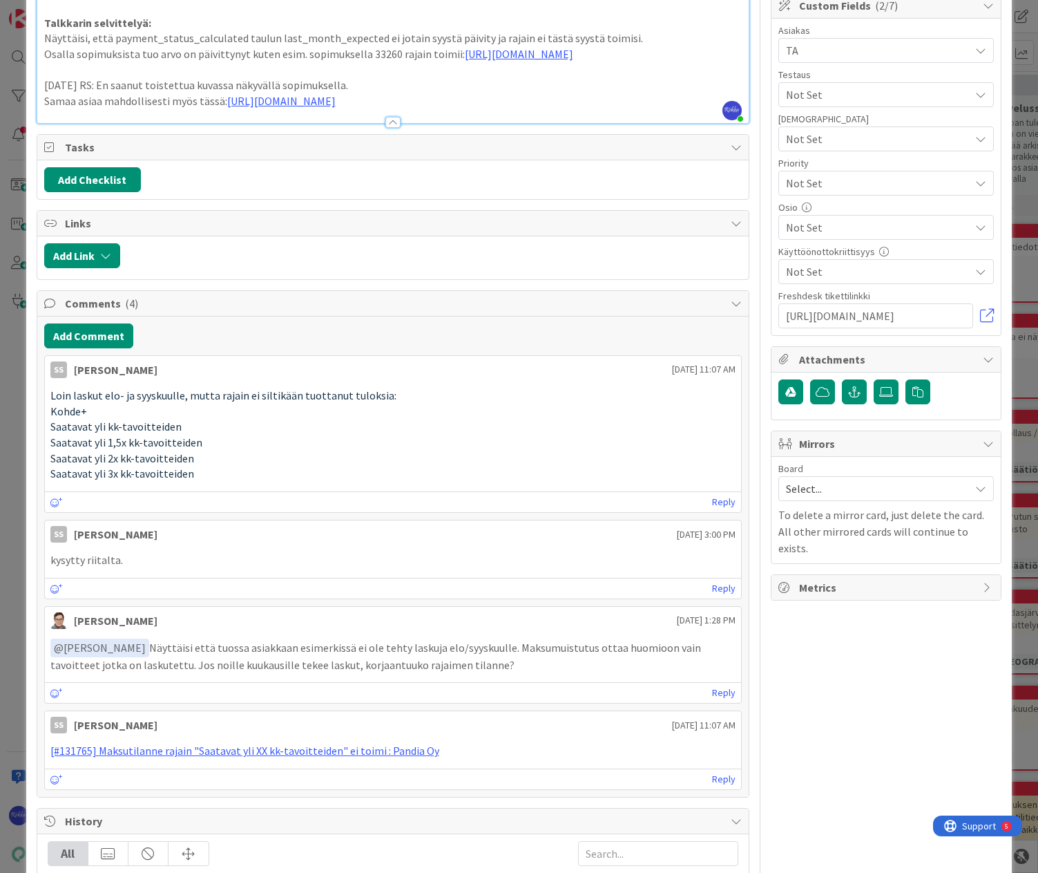
click at [387, 128] on div at bounding box center [393, 122] width 15 height 11
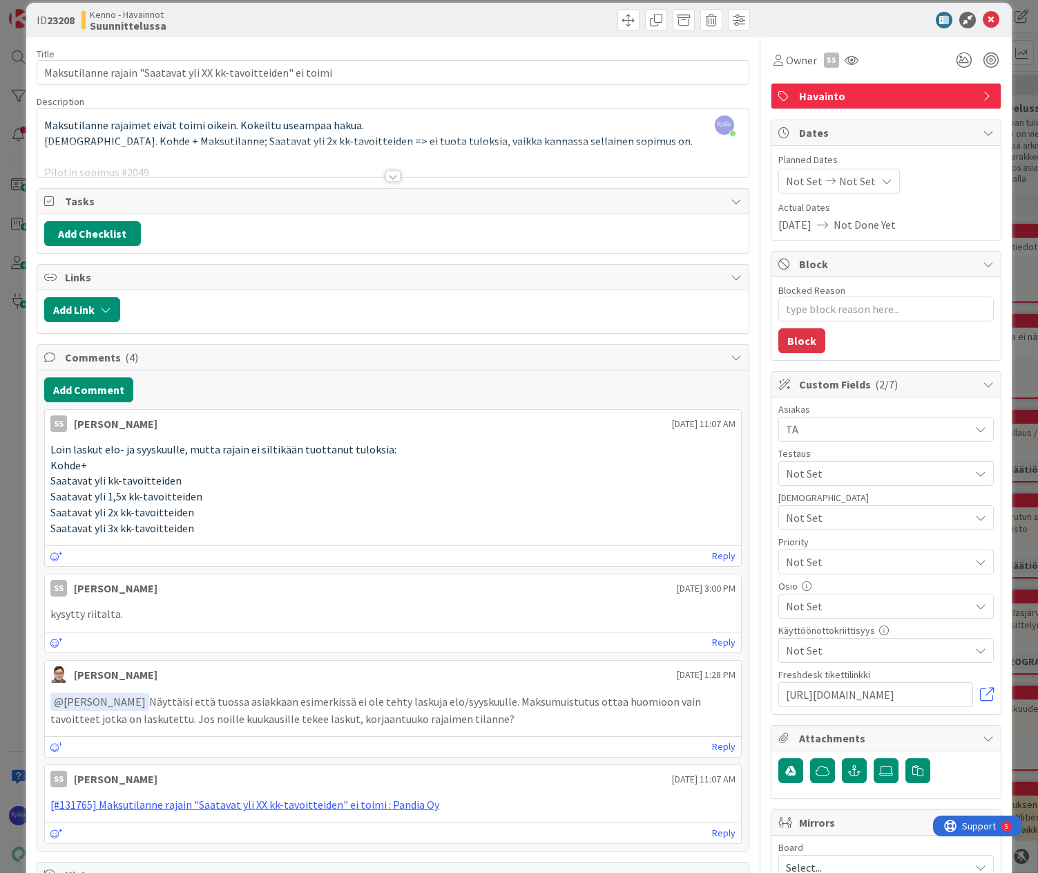
scroll to position [0, 0]
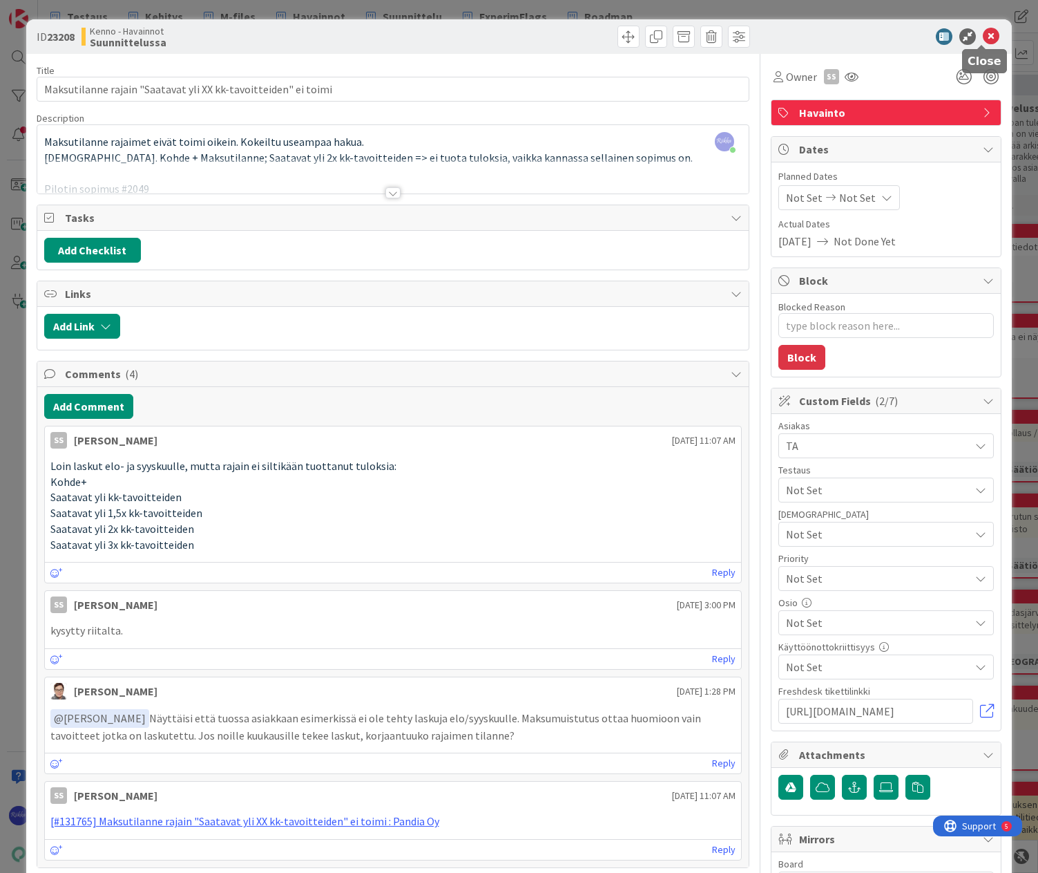
click at [983, 37] on icon at bounding box center [991, 36] width 17 height 17
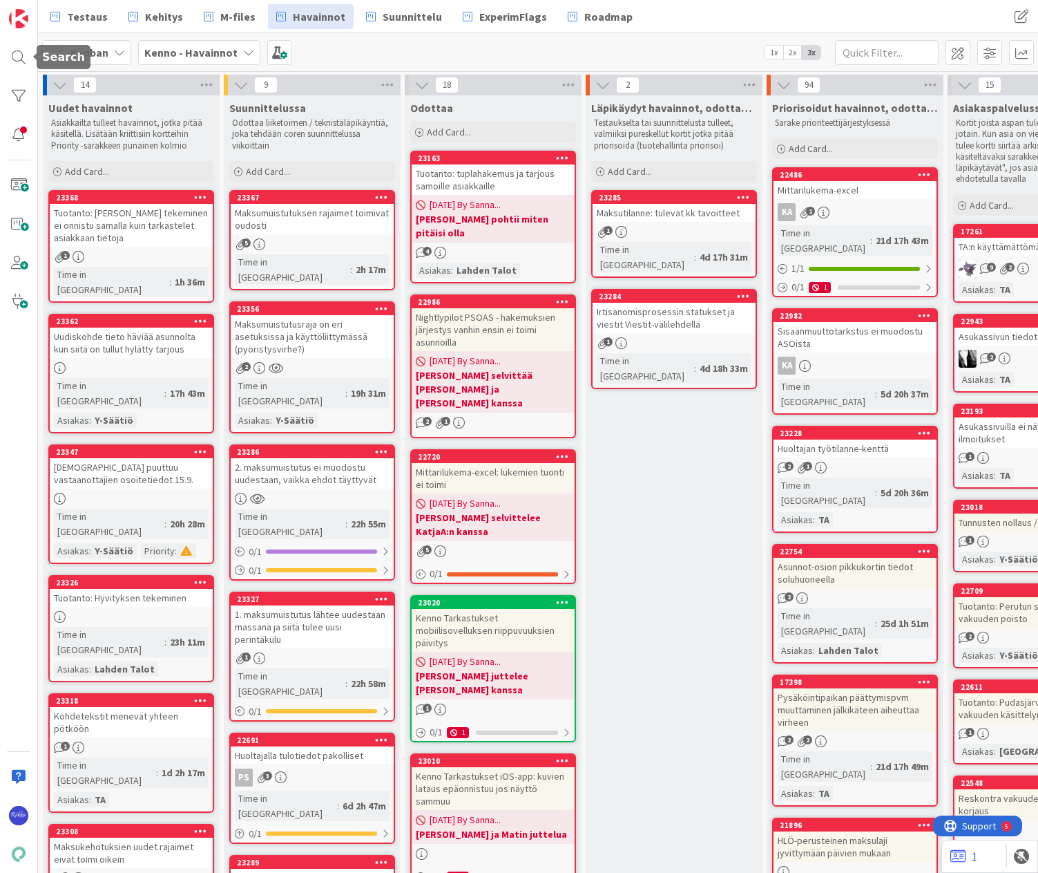
click at [18, 53] on div at bounding box center [19, 58] width 28 height 28
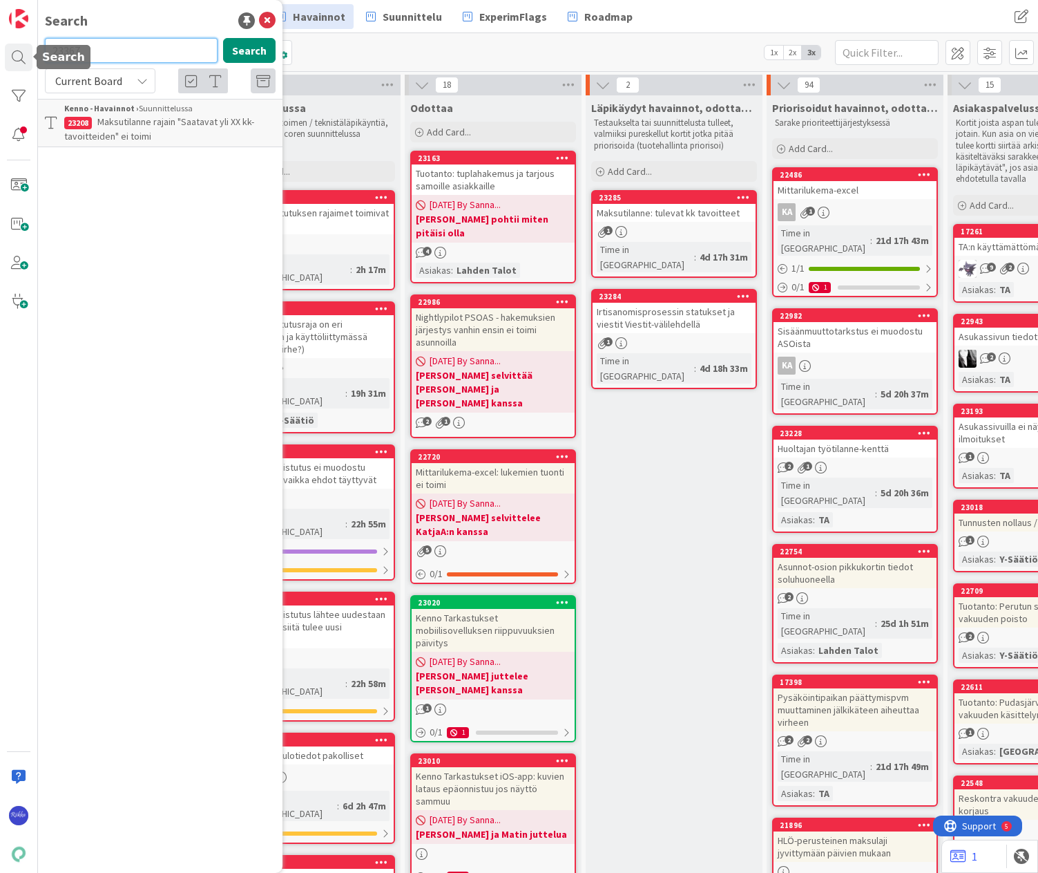
drag, startPoint x: 125, startPoint y: 54, endPoint x: 3, endPoint y: 63, distance: 121.9
click at [0, 64] on html "Search 23367 Search Current Board Kenno - Havainnot › Suunnittelussa 23208 Maks…" at bounding box center [519, 436] width 1038 height 873
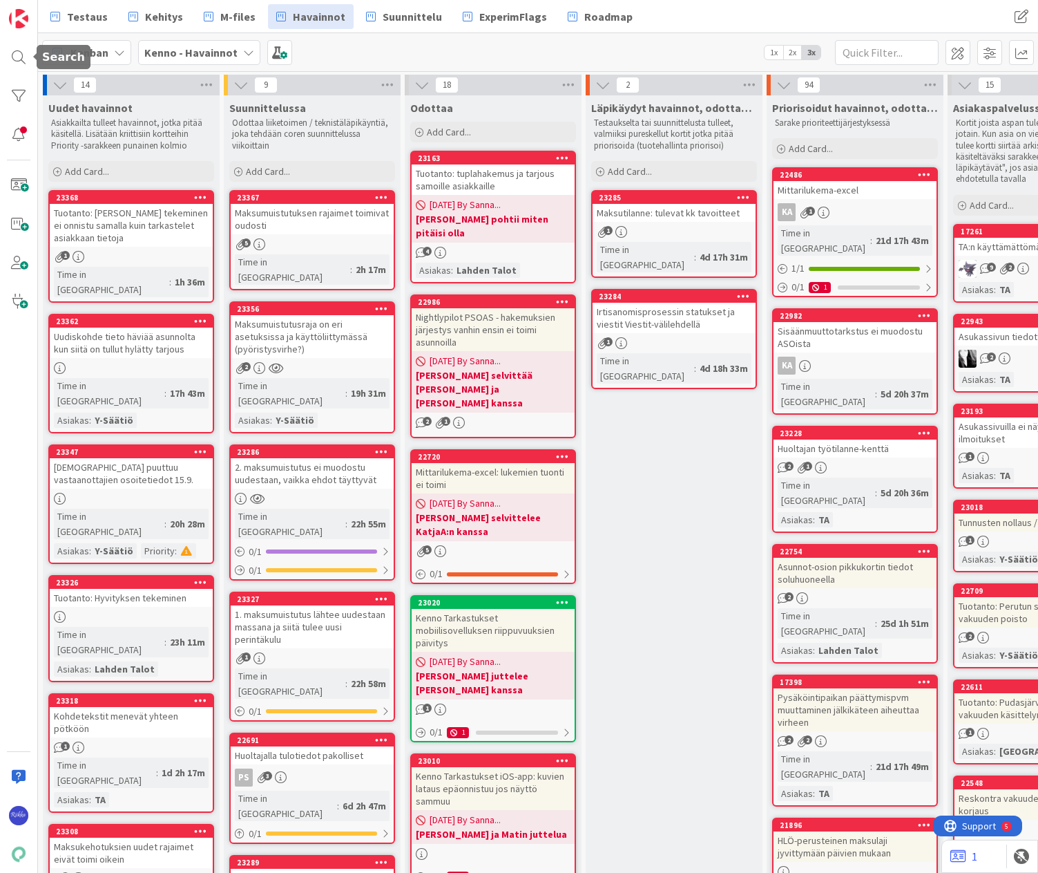
click at [15, 59] on div at bounding box center [19, 58] width 28 height 28
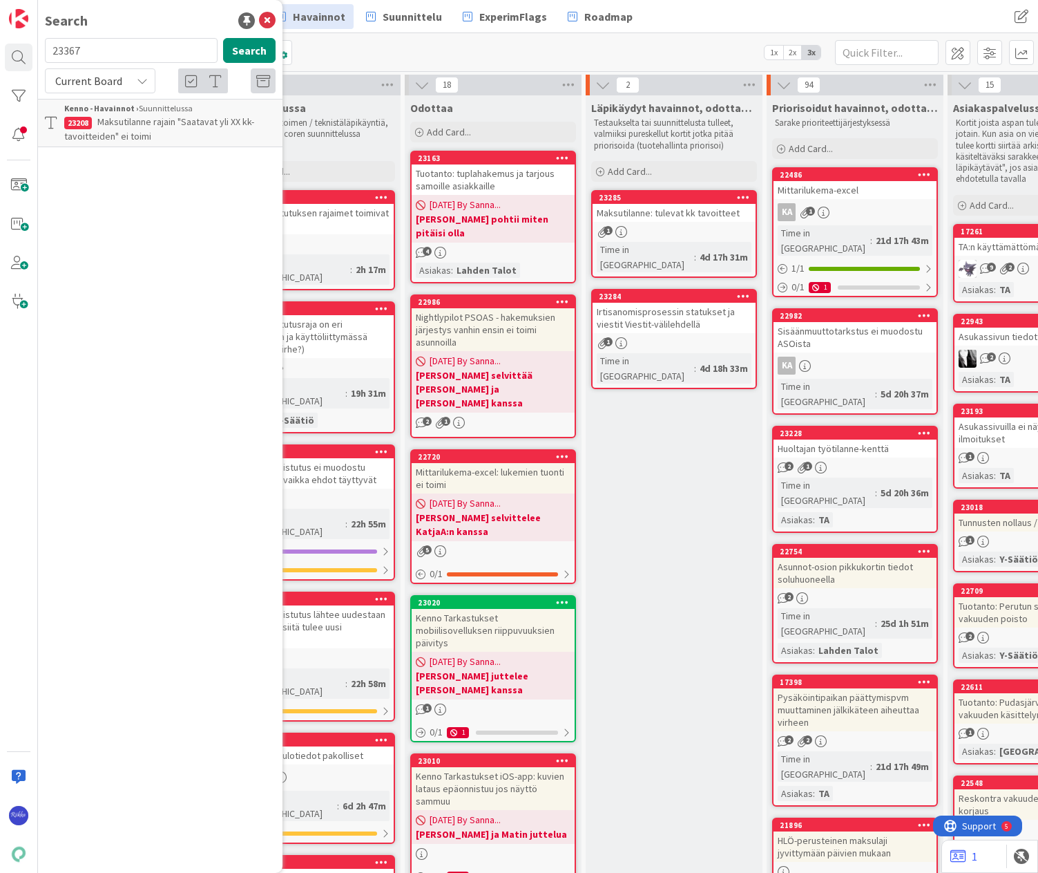
drag, startPoint x: 100, startPoint y: 54, endPoint x: 45, endPoint y: 57, distance: 55.3
click at [45, 57] on input "23367" at bounding box center [131, 50] width 173 height 25
type input "21517"
click at [265, 51] on button "Search" at bounding box center [249, 50] width 53 height 25
click at [122, 86] on span "Current Board" at bounding box center [89, 80] width 72 height 19
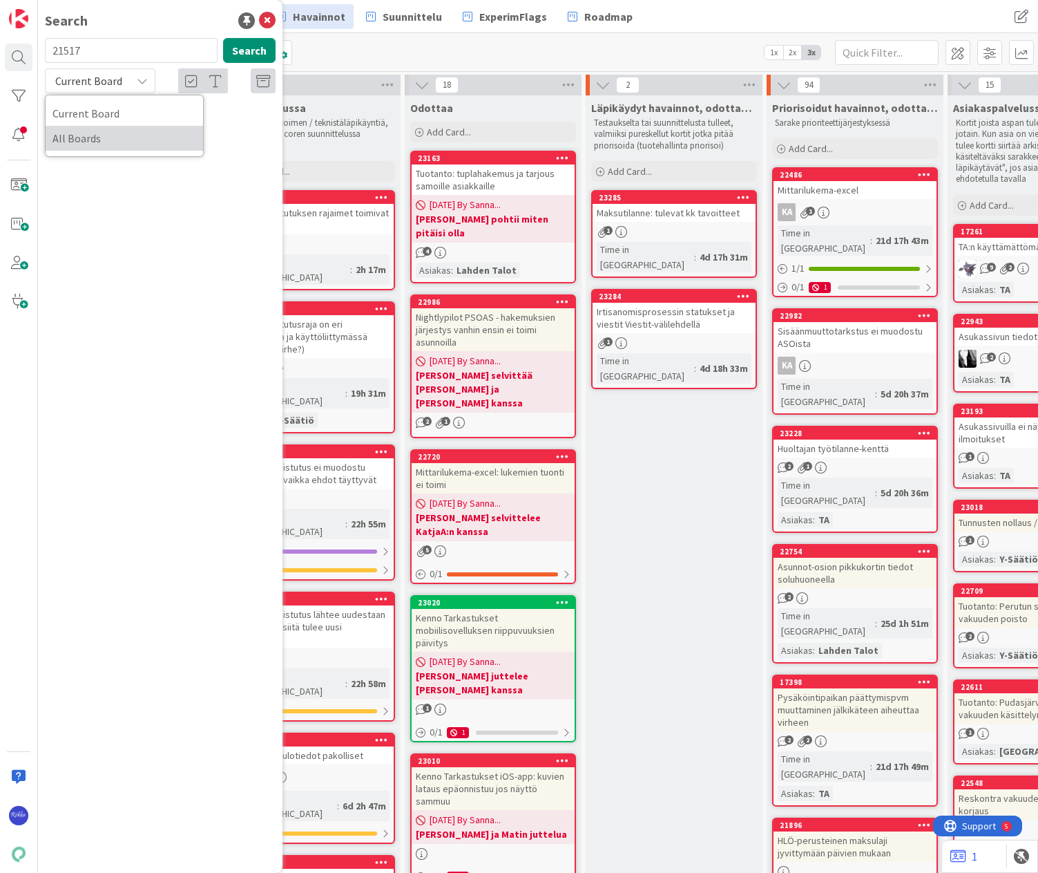
click at [88, 142] on span "All Boards" at bounding box center [125, 138] width 144 height 21
click at [177, 126] on span "Tuotanto: Kenno muuttaa (tekee)tavoitteen suljetulle kirjanpito kaudelle" at bounding box center [159, 128] width 191 height 27
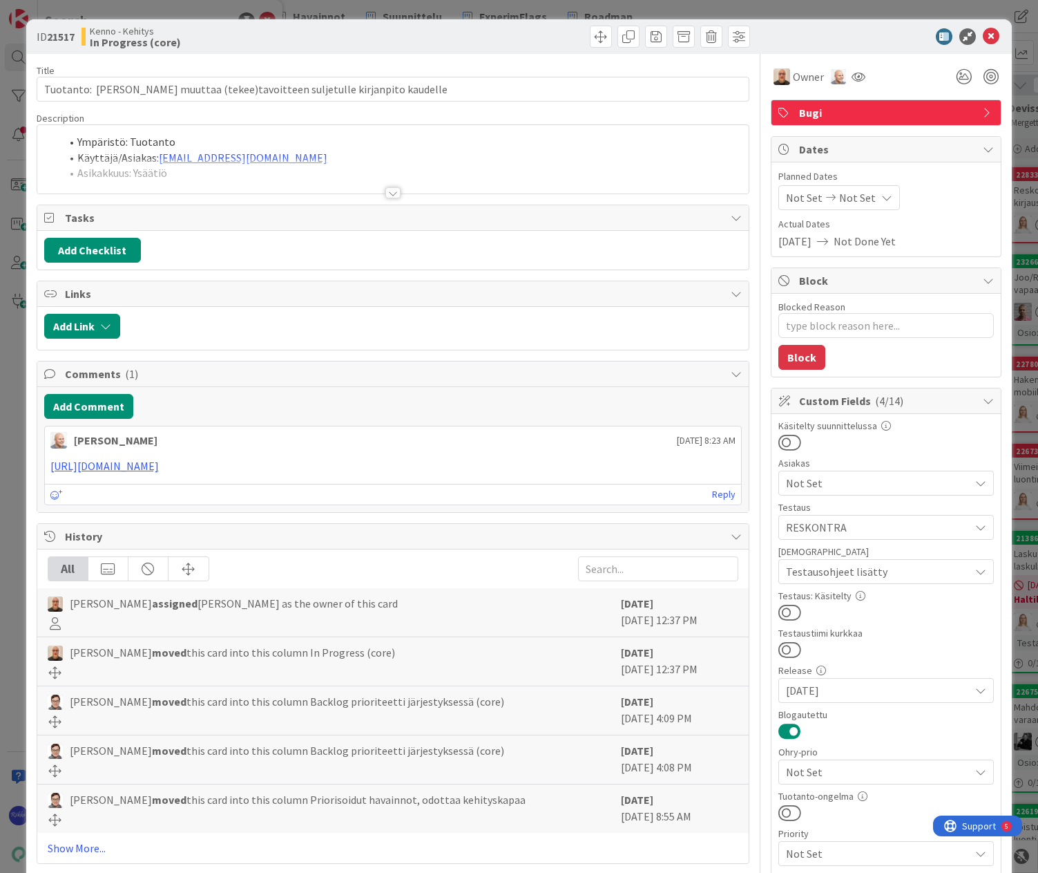
type textarea "x"
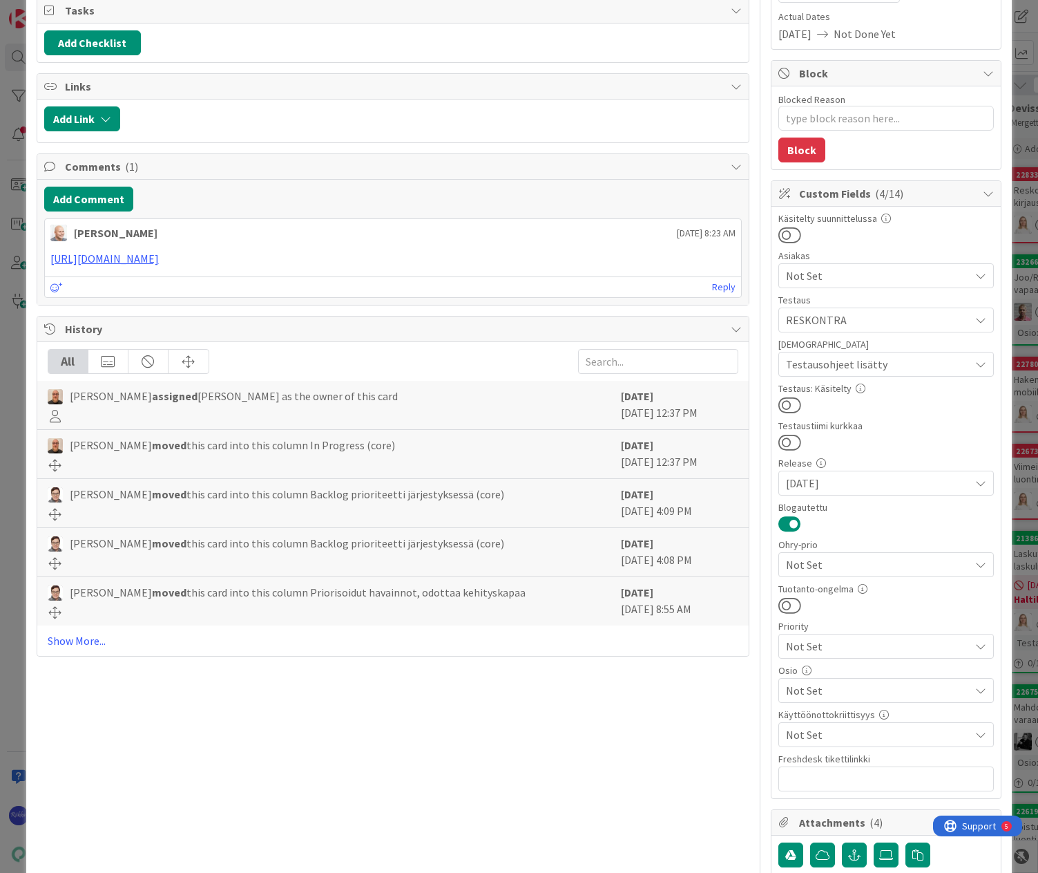
click at [81, 640] on link "Show More..." at bounding box center [394, 640] width 692 height 17
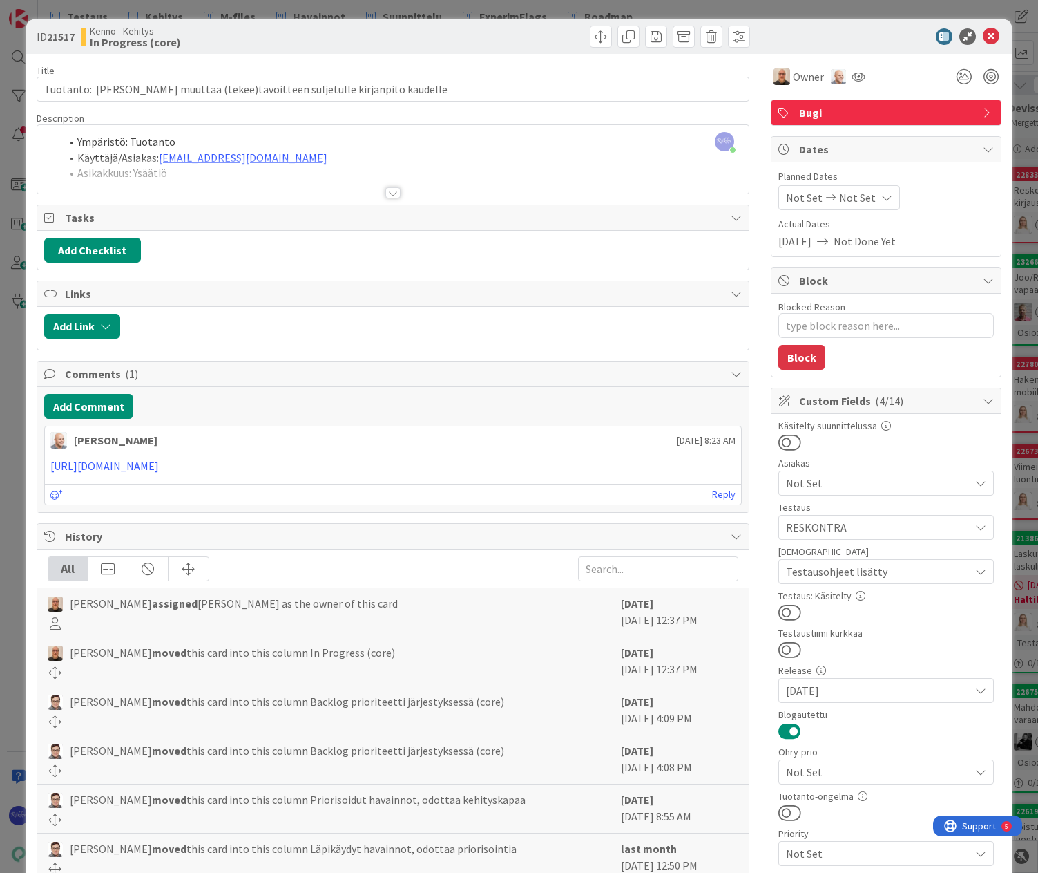
click at [387, 193] on div at bounding box center [393, 192] width 15 height 11
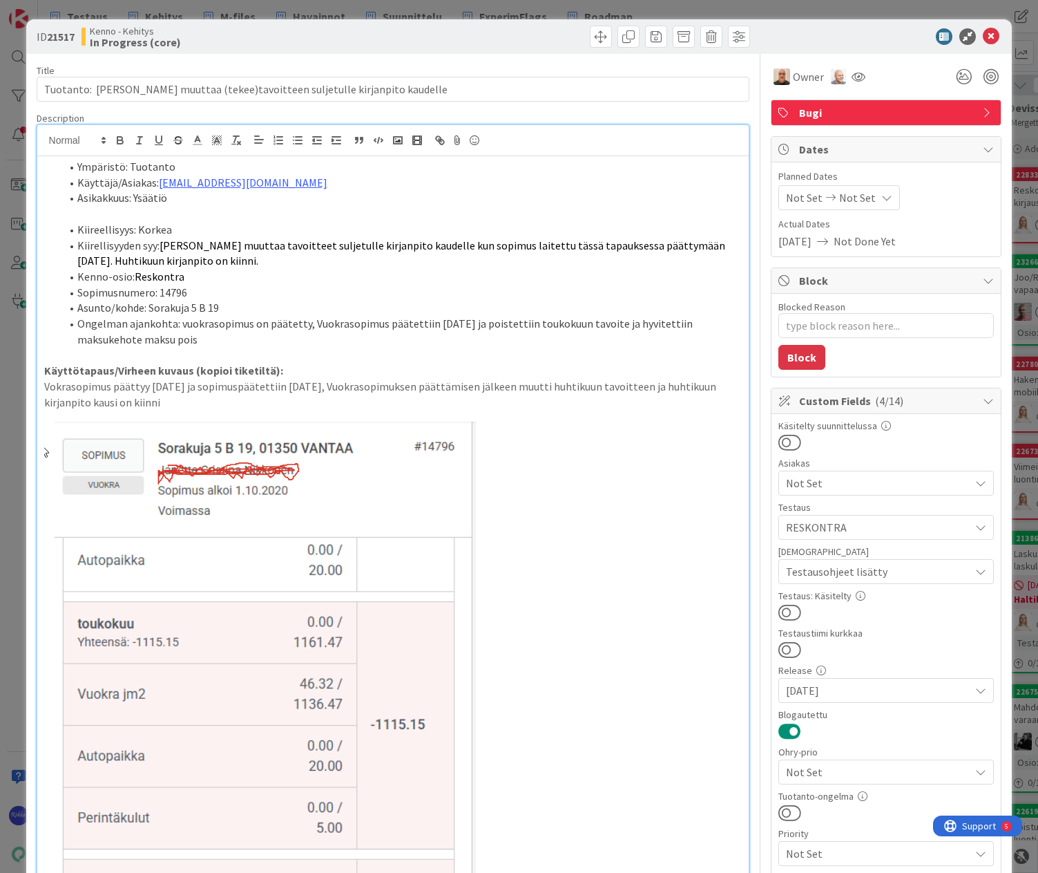
click at [448, 42] on div at bounding box center [574, 37] width 354 height 22
click at [983, 39] on icon at bounding box center [991, 36] width 17 height 17
